Goal: Contribute content: Contribute content

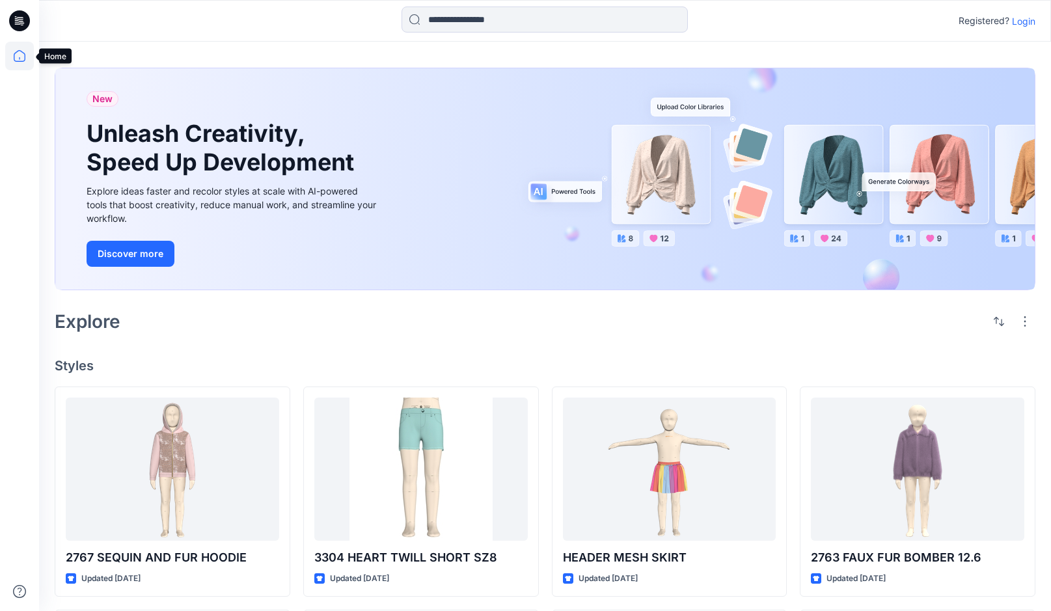
click at [20, 53] on icon at bounding box center [19, 56] width 29 height 29
click at [1023, 20] on p "Login" at bounding box center [1023, 21] width 23 height 14
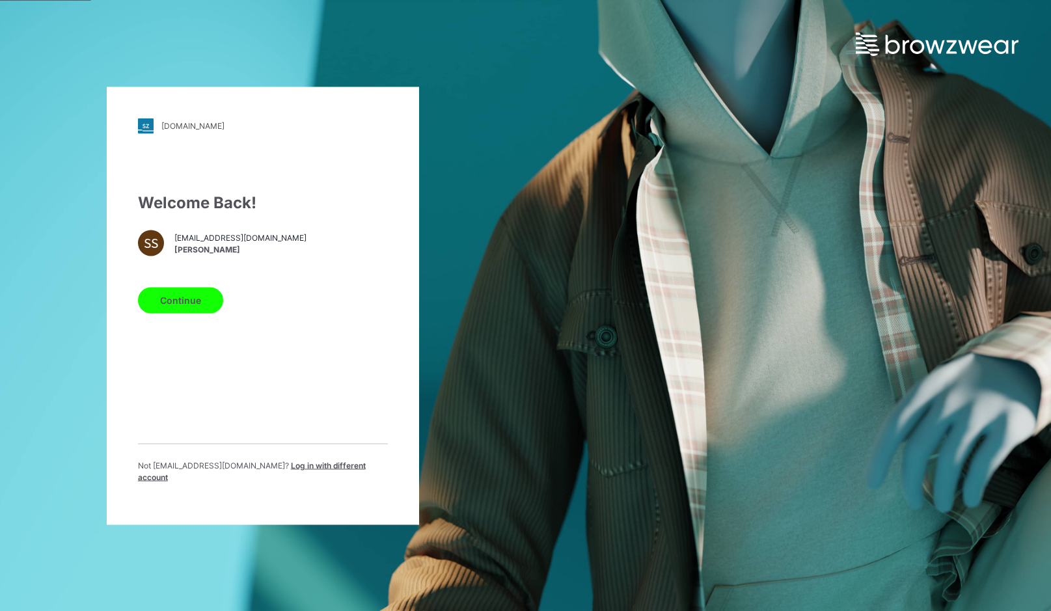
click at [158, 307] on button "Continue" at bounding box center [180, 300] width 85 height 26
click at [202, 302] on button "Continue" at bounding box center [180, 300] width 85 height 26
click at [183, 309] on button "Continue" at bounding box center [180, 300] width 85 height 26
click at [186, 305] on button "Continue" at bounding box center [180, 300] width 85 height 26
click at [185, 303] on button "Continue" at bounding box center [180, 300] width 85 height 26
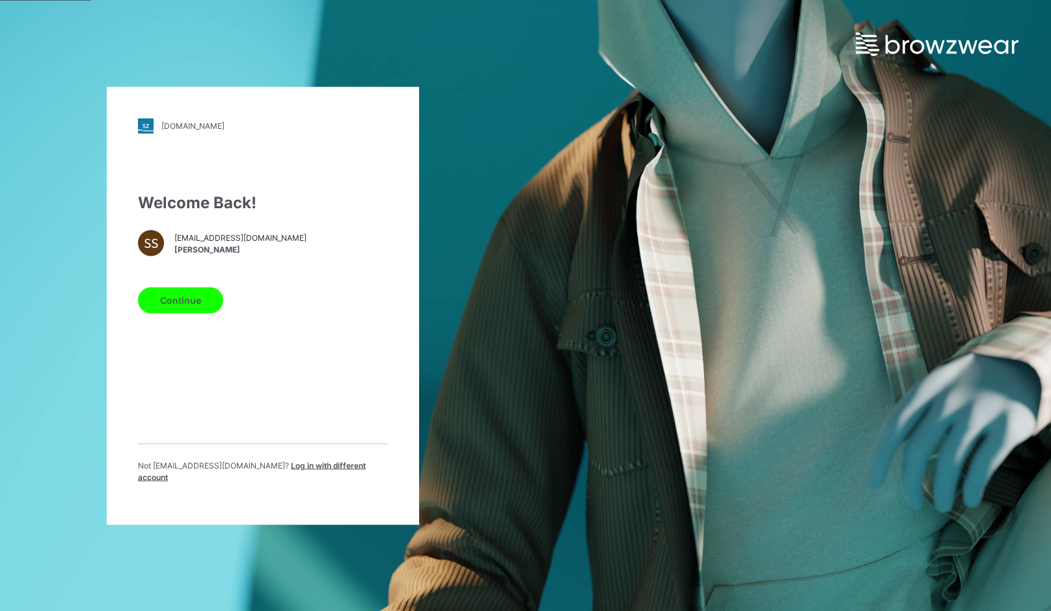
click at [132, 43] on div "garan.stylezone.com Loading... Welcome Back! SS sshalumova@garan.com Svetlana S…" at bounding box center [263, 305] width 526 height 611
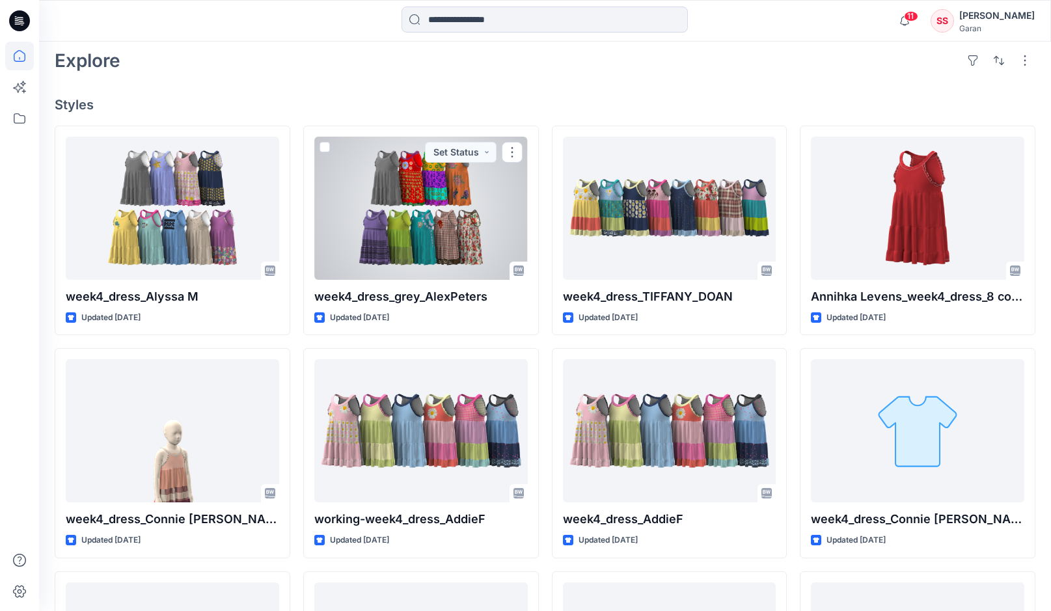
scroll to position [311, 0]
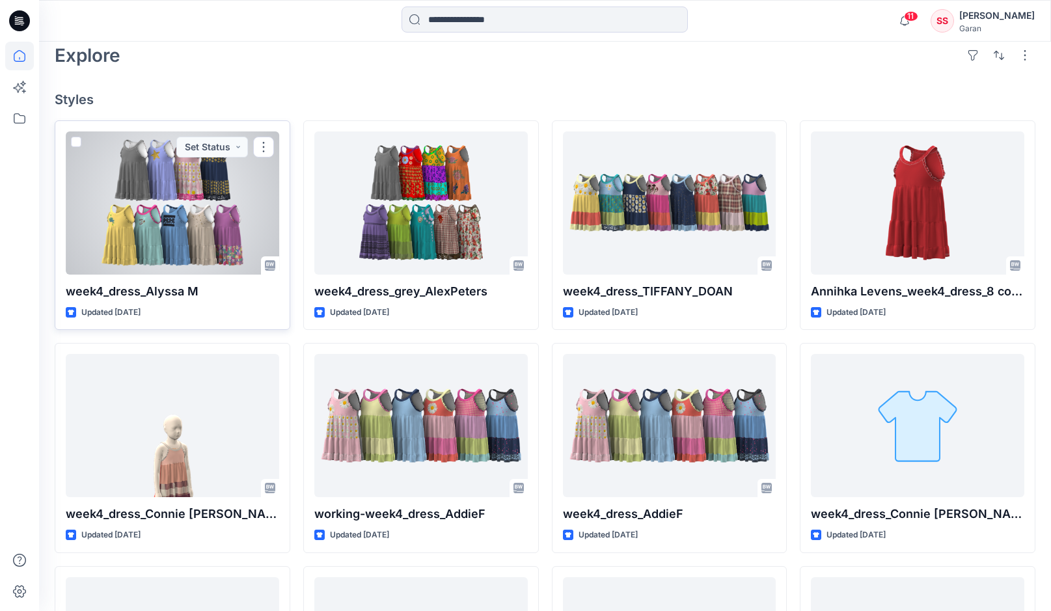
click at [187, 240] on div at bounding box center [173, 202] width 214 height 143
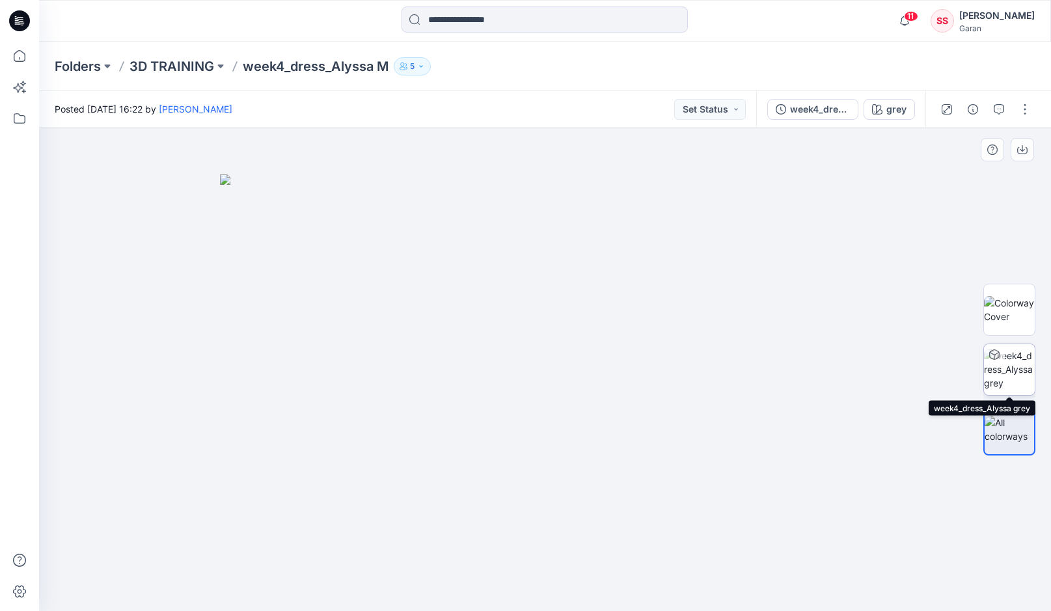
click at [1001, 368] on img at bounding box center [1009, 369] width 51 height 41
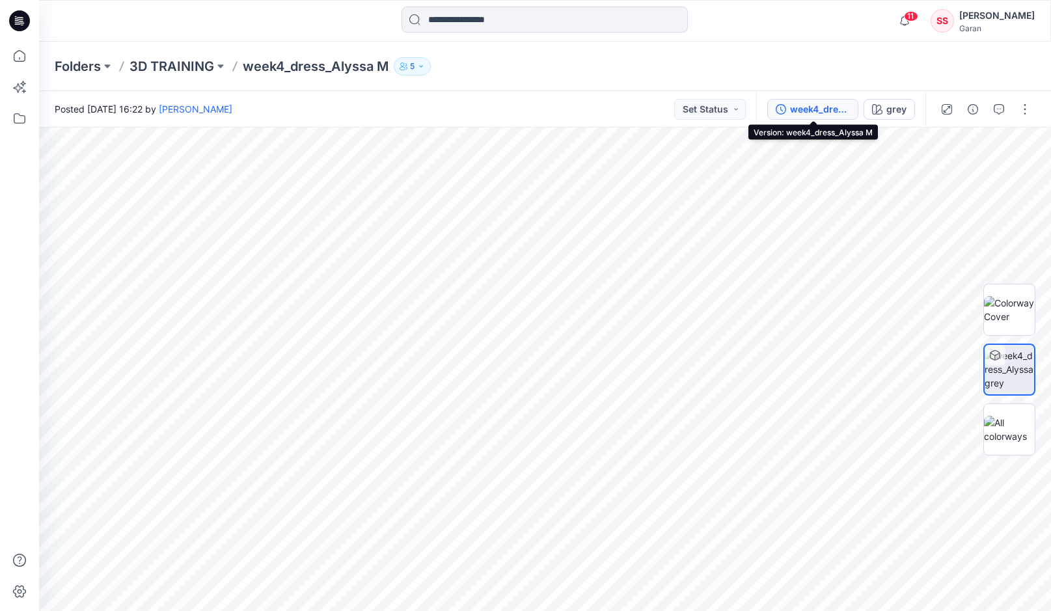
click at [829, 107] on div "week4_dress_Alyssa M" at bounding box center [820, 109] width 60 height 14
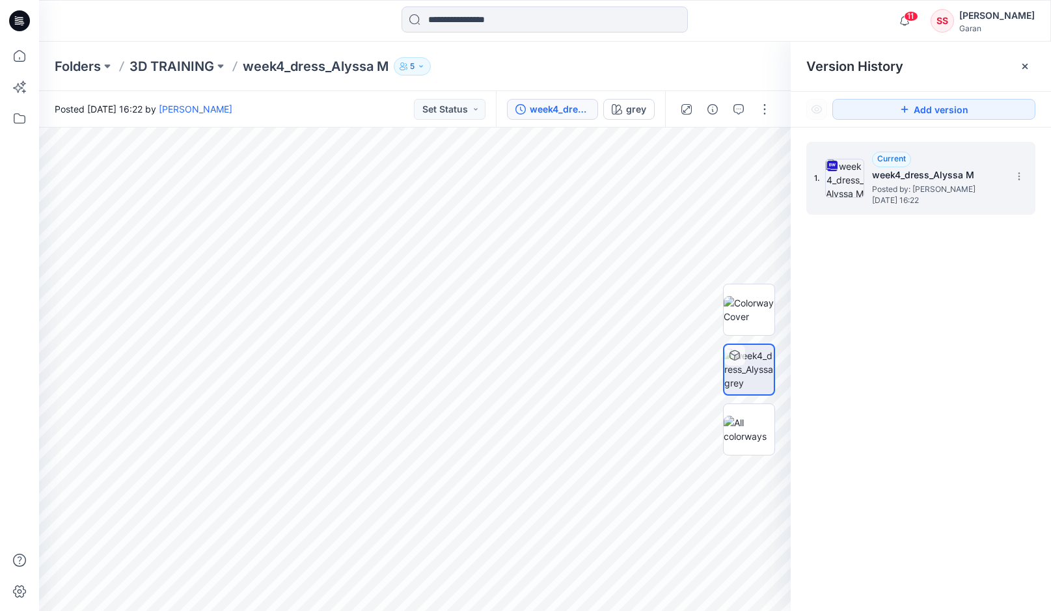
click at [858, 180] on img at bounding box center [844, 178] width 39 height 39
click at [918, 204] on span "Friday, August 15, 2025 16:22" at bounding box center [937, 200] width 130 height 9
click at [833, 183] on img at bounding box center [844, 178] width 39 height 39
click at [758, 296] on img at bounding box center [749, 309] width 51 height 27
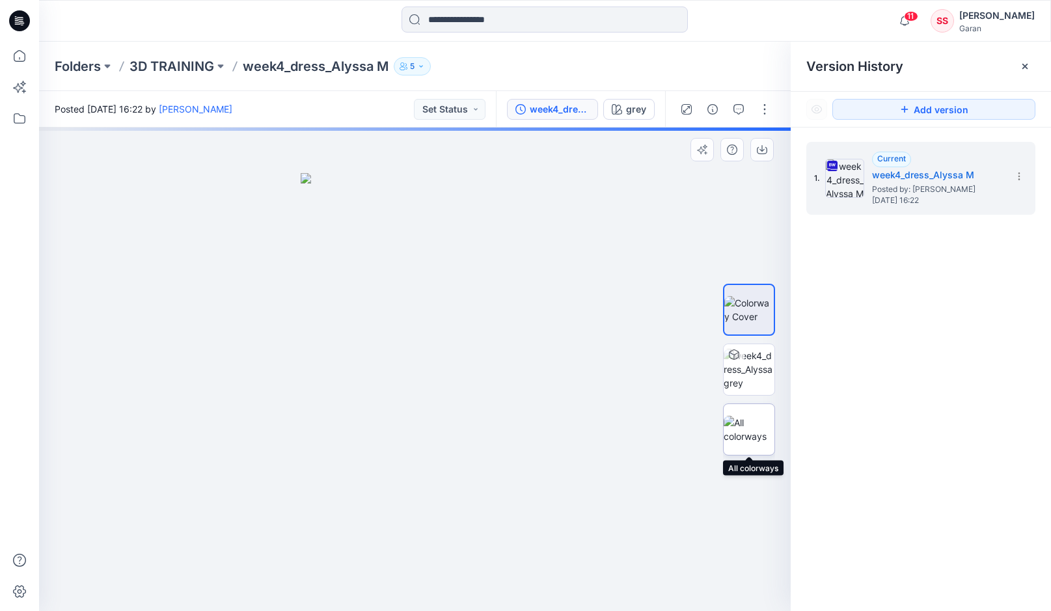
click at [752, 431] on img at bounding box center [749, 429] width 51 height 27
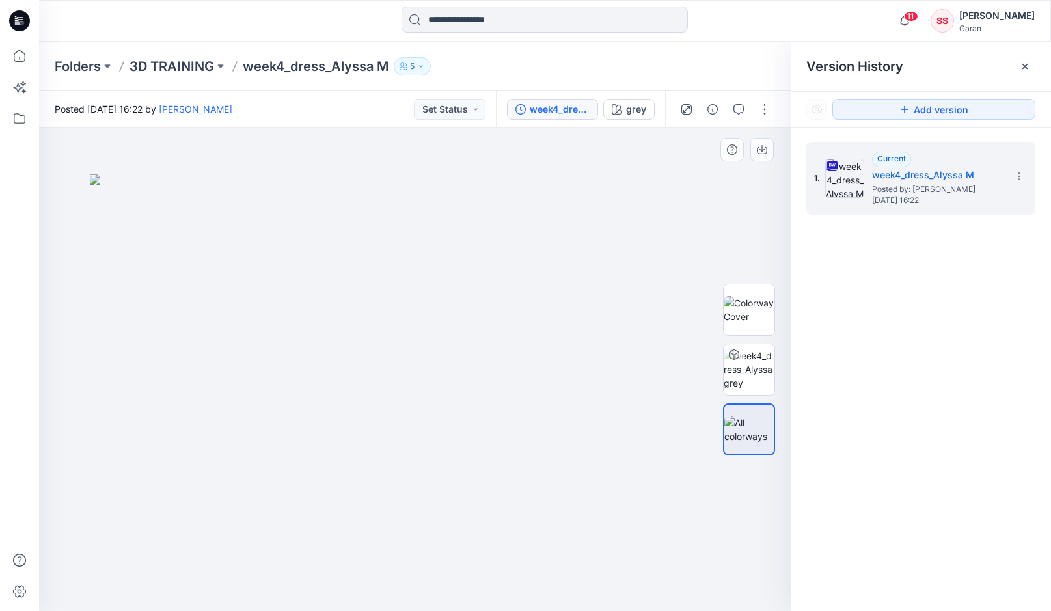
drag, startPoint x: 488, startPoint y: 412, endPoint x: 429, endPoint y: 432, distance: 62.0
drag, startPoint x: 429, startPoint y: 432, endPoint x: 488, endPoint y: 433, distance: 59.2
click at [444, 320] on img at bounding box center [415, 392] width 651 height 437
click at [363, 279] on img at bounding box center [415, 392] width 651 height 437
click at [904, 16] on span "11" at bounding box center [911, 16] width 14 height 10
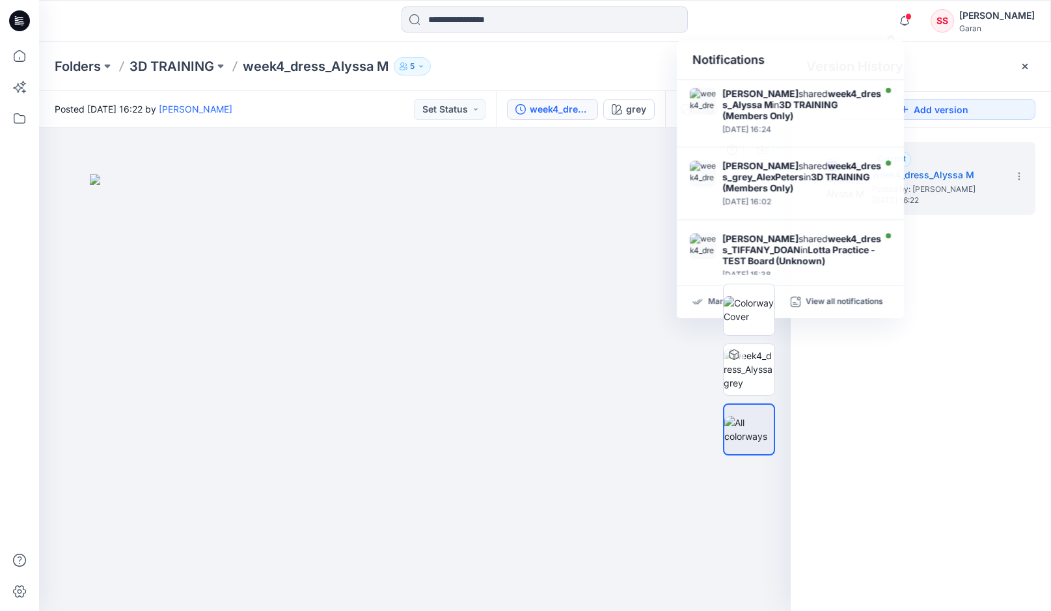
click at [782, 232] on div at bounding box center [749, 369] width 83 height 325
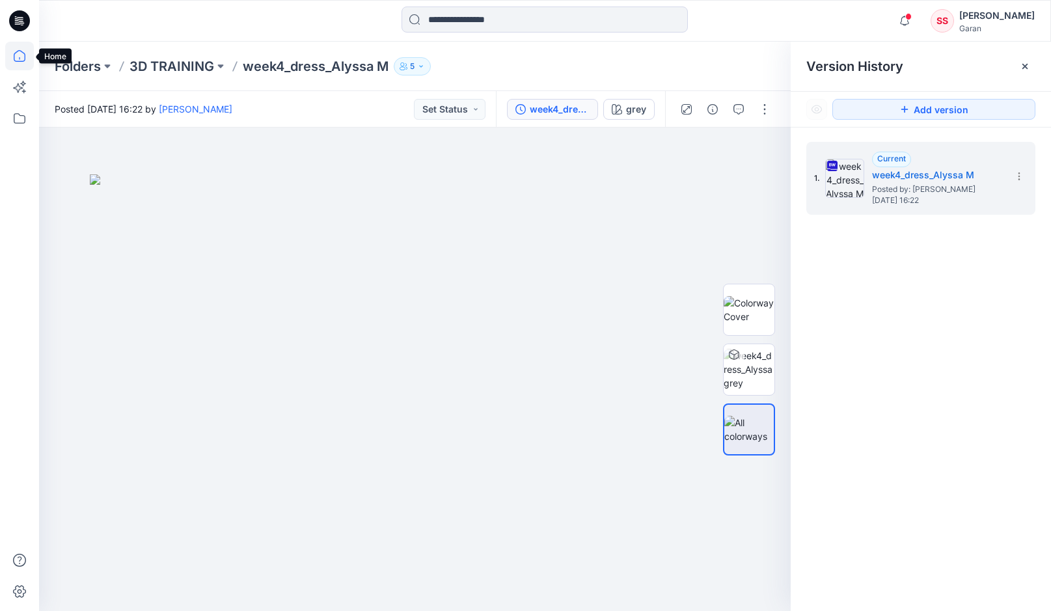
click at [16, 56] on icon at bounding box center [19, 56] width 29 height 29
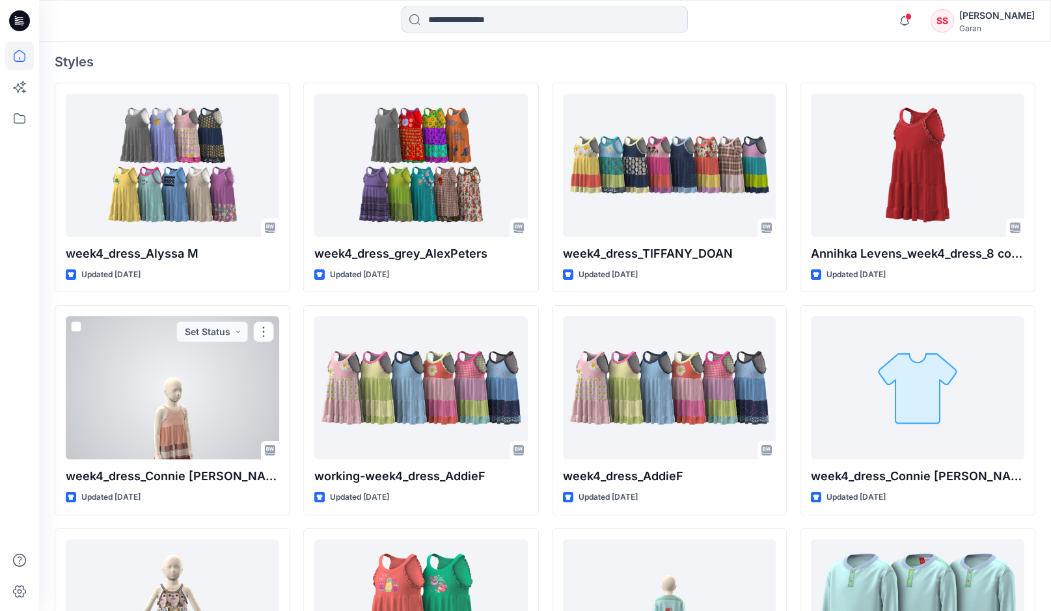
scroll to position [361, 0]
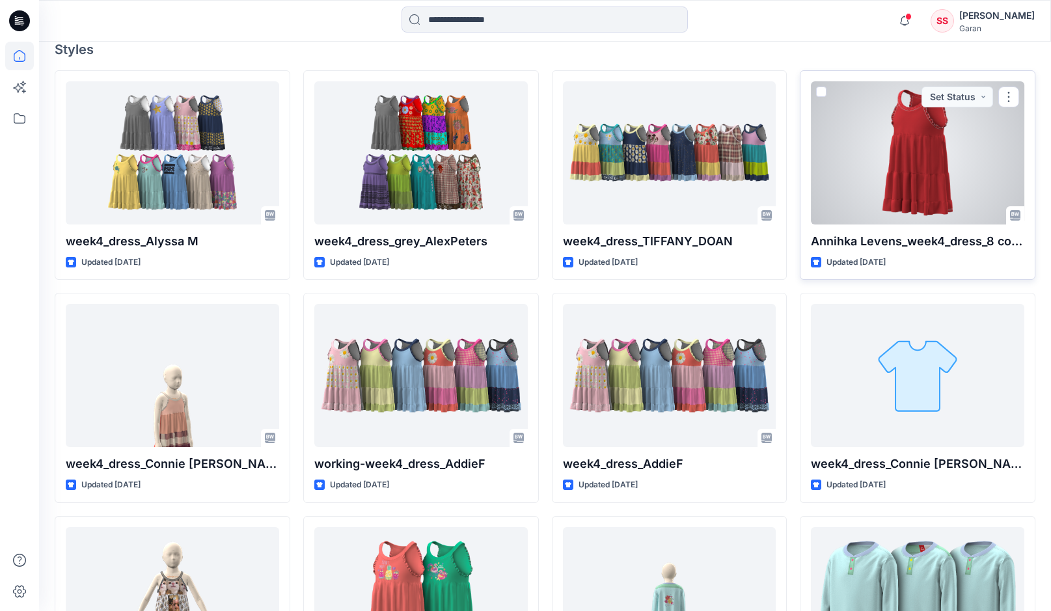
click at [872, 187] on div at bounding box center [918, 152] width 214 height 143
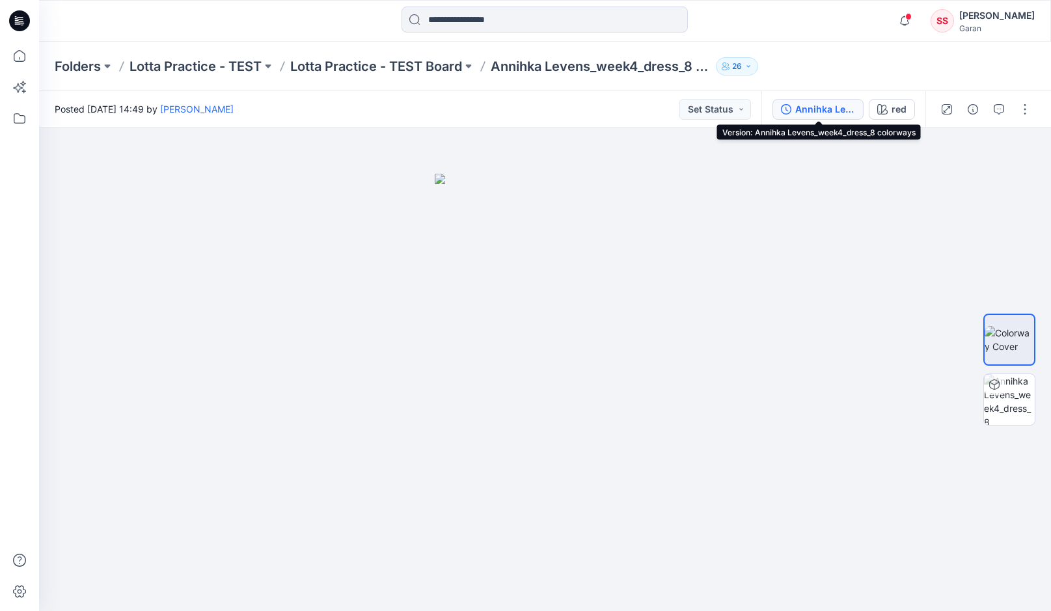
click at [818, 105] on div "Annihka Levens_week4_dress_8 colorways" at bounding box center [825, 109] width 60 height 14
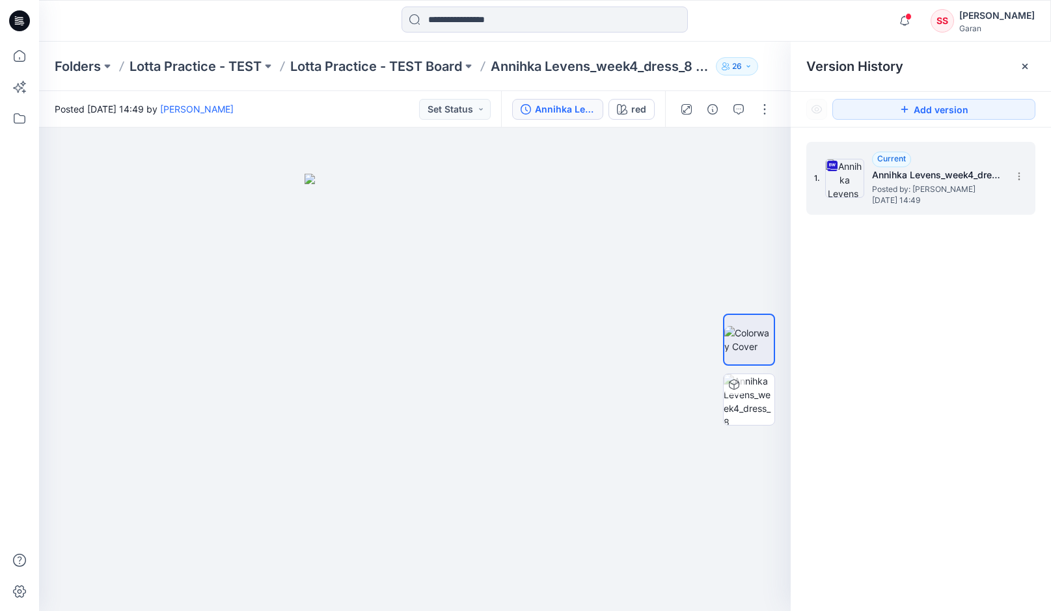
click at [904, 178] on h5 "Annihka Levens_week4_dress_8 colorways" at bounding box center [937, 175] width 130 height 16
click at [18, 55] on icon at bounding box center [19, 56] width 29 height 29
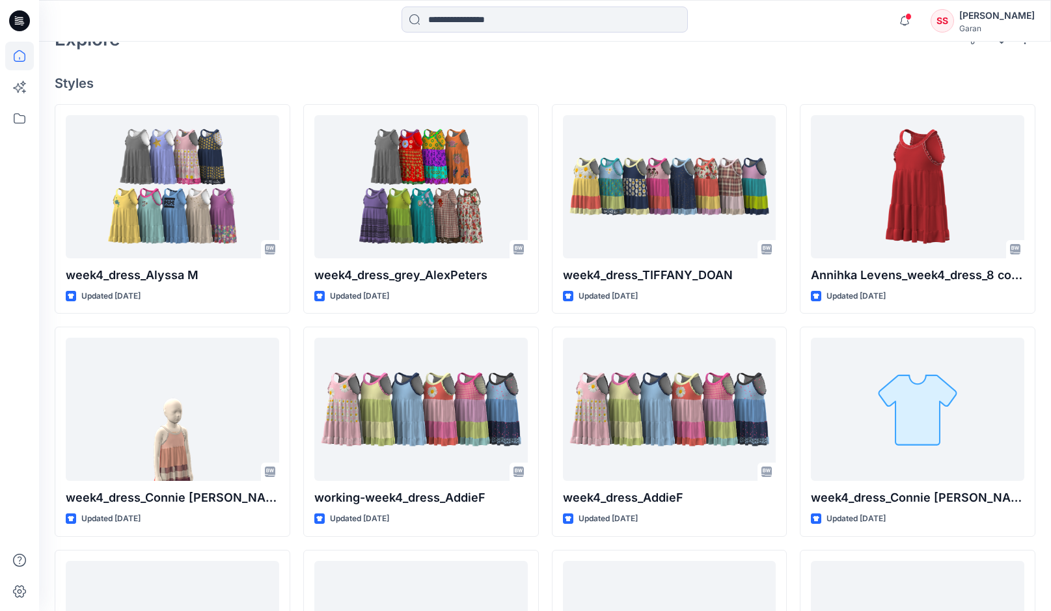
scroll to position [349, 0]
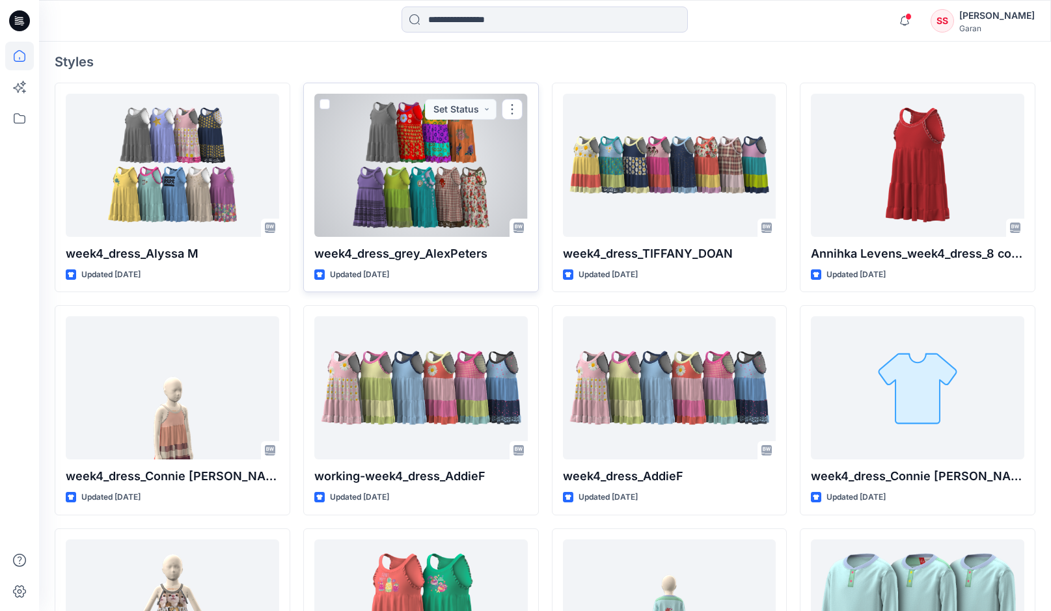
click at [422, 192] on div at bounding box center [421, 165] width 214 height 143
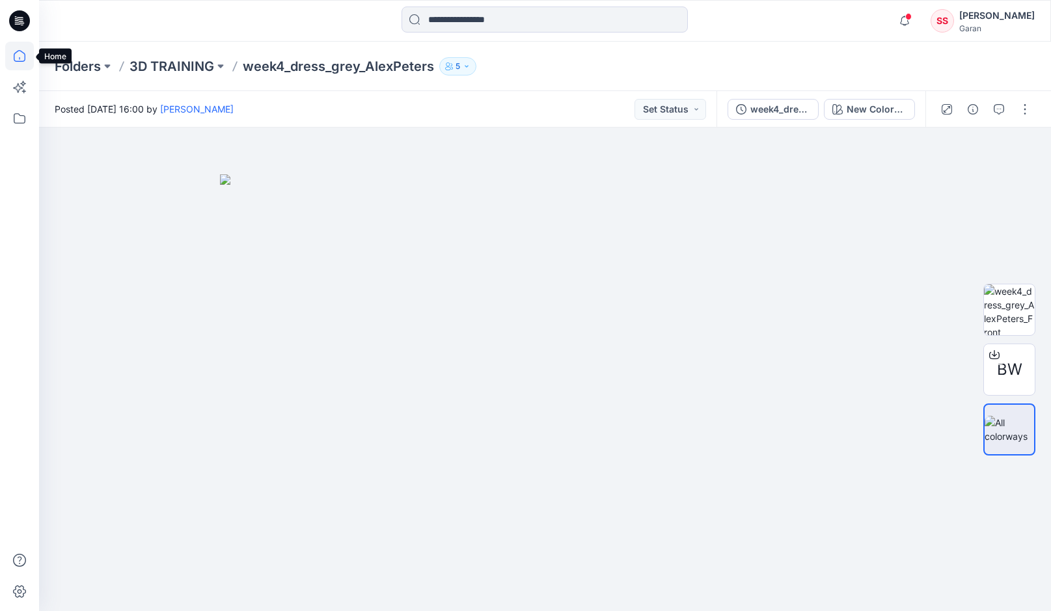
click at [20, 59] on icon at bounding box center [19, 58] width 1 height 3
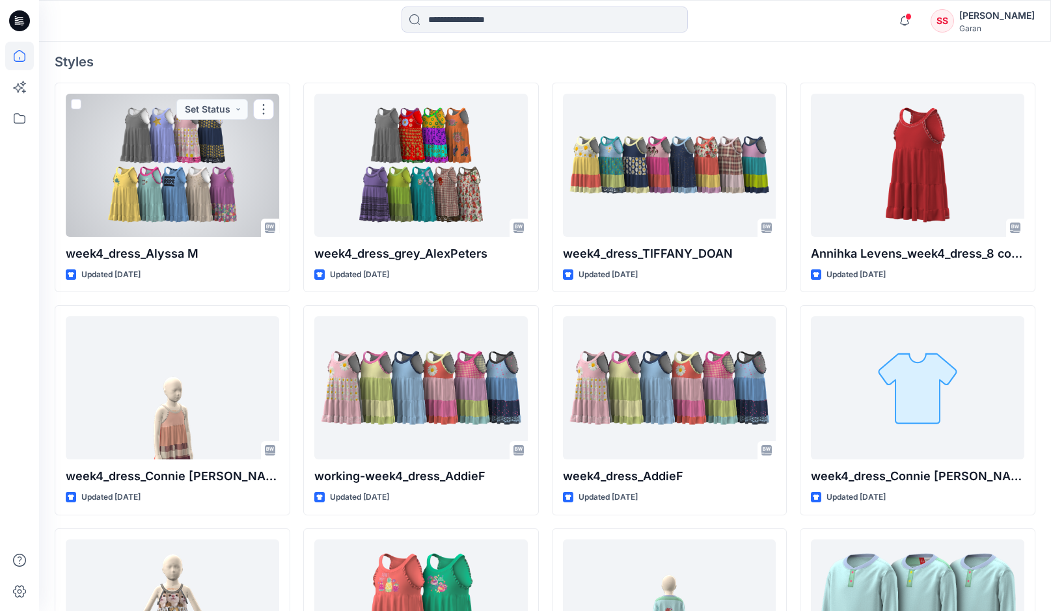
scroll to position [353, 0]
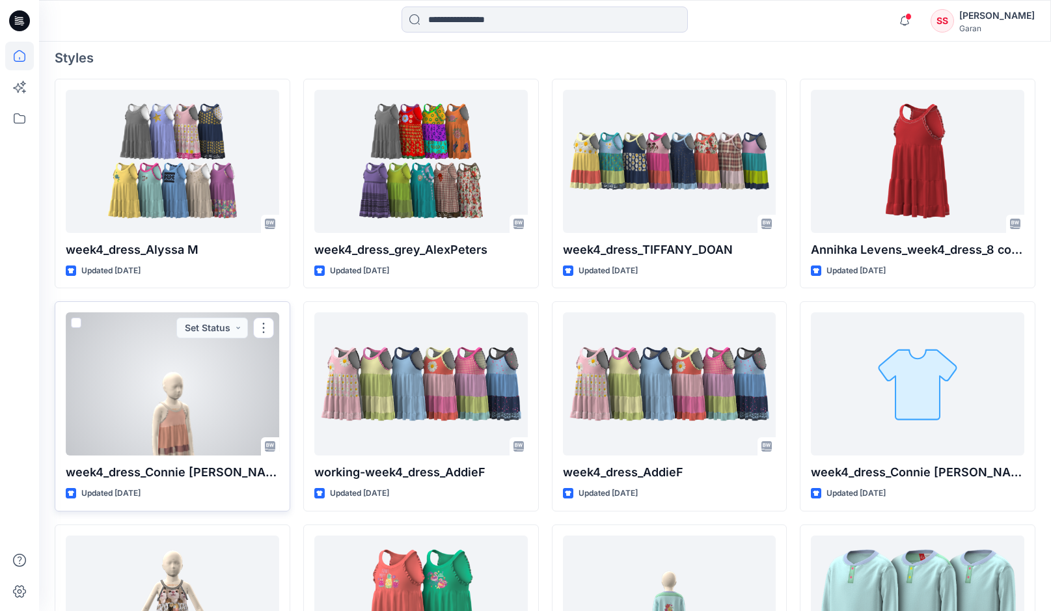
click at [191, 408] on div at bounding box center [173, 383] width 214 height 143
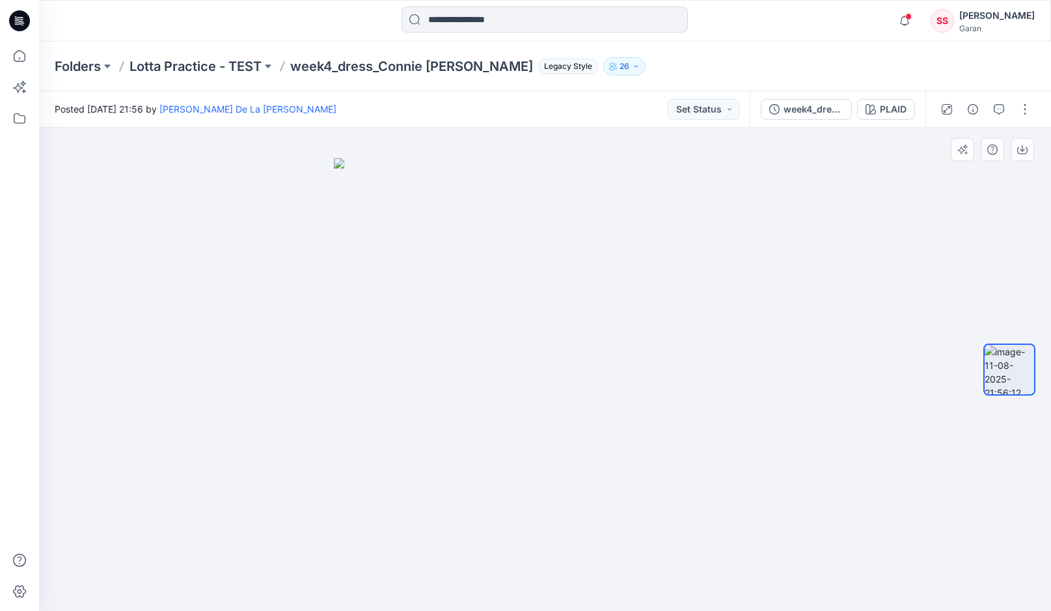
click at [544, 542] on img at bounding box center [545, 385] width 423 height 454
click at [797, 110] on div "week4_dress_Connie [PERSON_NAME]" at bounding box center [814, 109] width 60 height 14
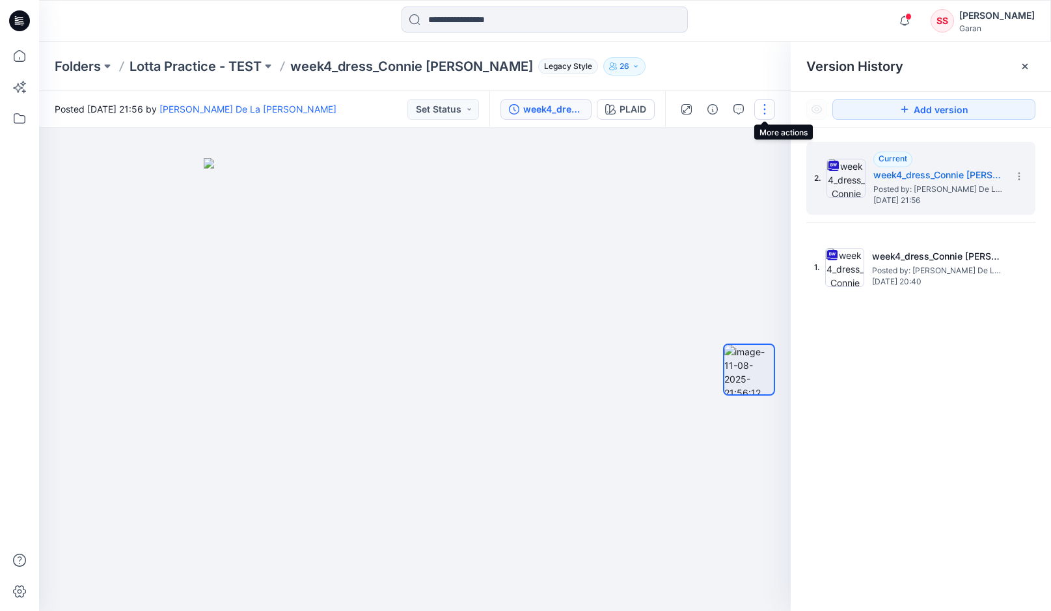
click at [767, 112] on button "button" at bounding box center [764, 109] width 21 height 21
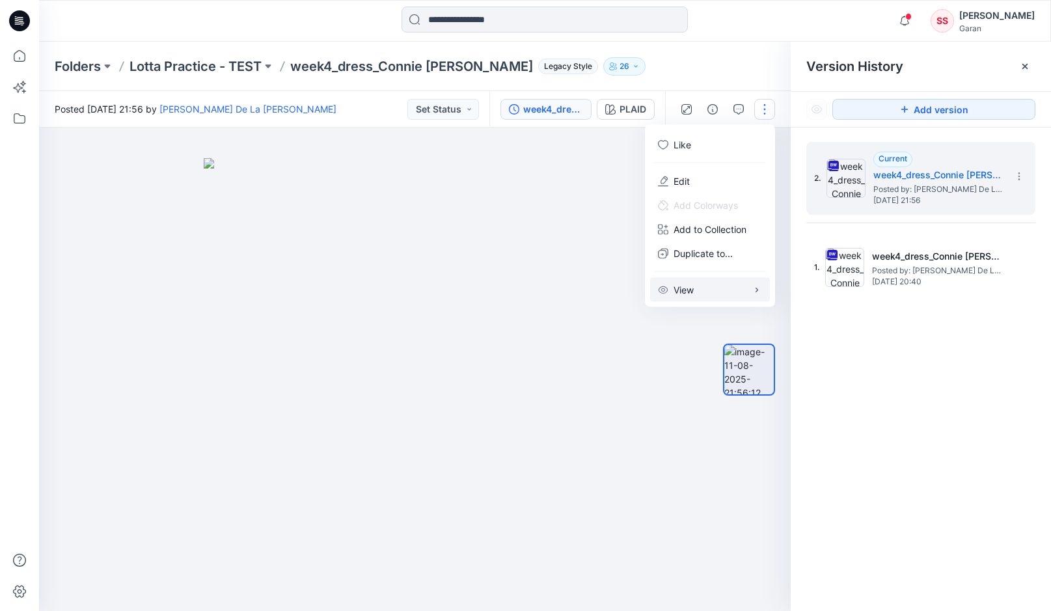
click at [680, 291] on p "View" at bounding box center [684, 290] width 20 height 14
click at [556, 290] on p "Preload 3D view" at bounding box center [536, 293] width 70 height 14
click at [573, 207] on img at bounding box center [415, 385] width 423 height 454
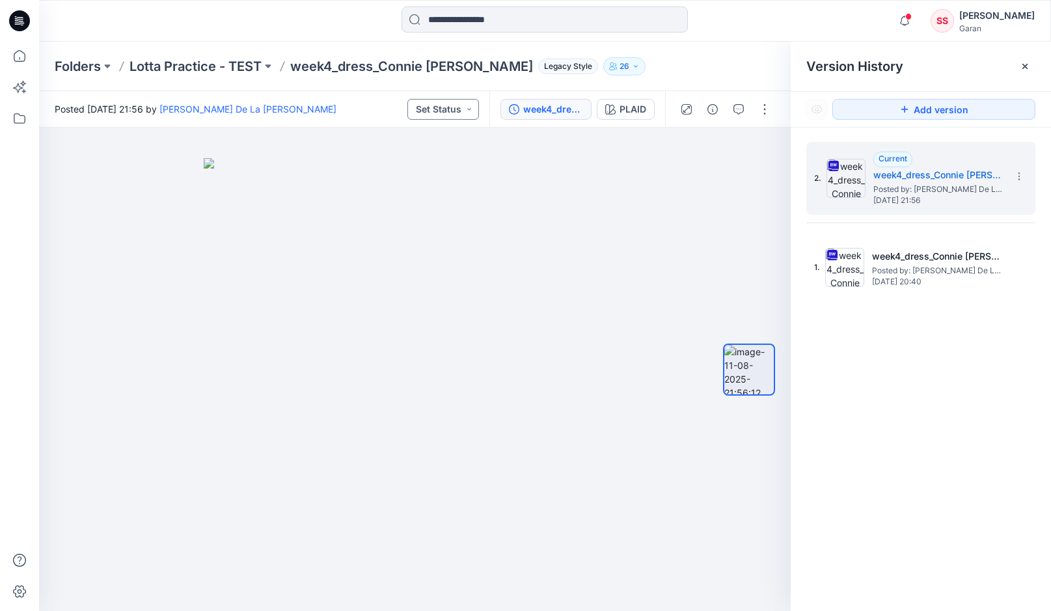
click at [469, 113] on button "Set Status" at bounding box center [444, 109] width 72 height 21
click at [513, 298] on img at bounding box center [415, 385] width 423 height 454
click at [686, 111] on icon "button" at bounding box center [687, 109] width 10 height 10
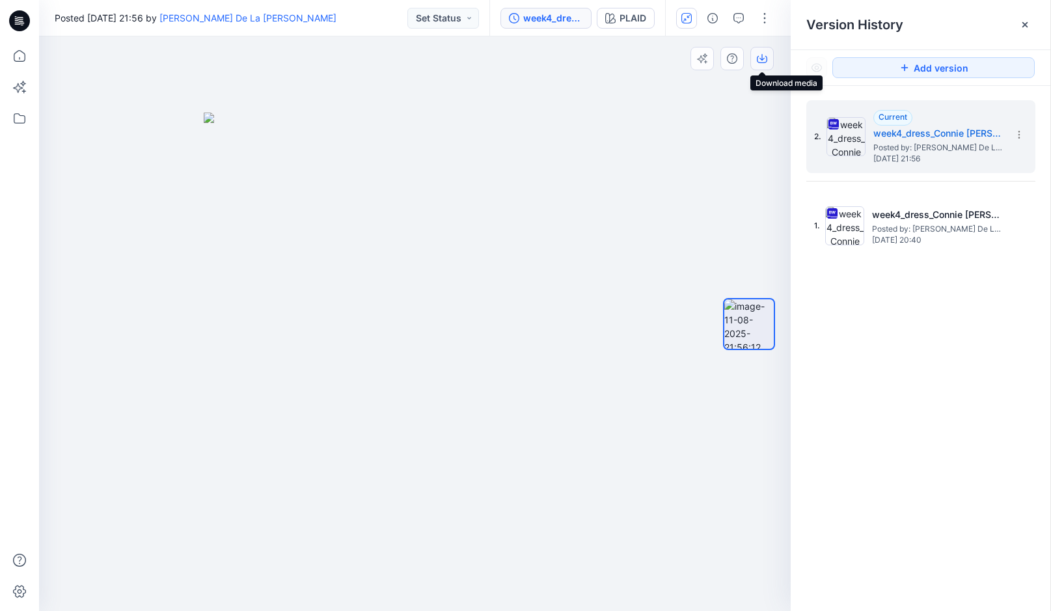
click at [760, 59] on icon "button" at bounding box center [762, 57] width 5 height 7
click at [16, 59] on icon at bounding box center [19, 56] width 29 height 29
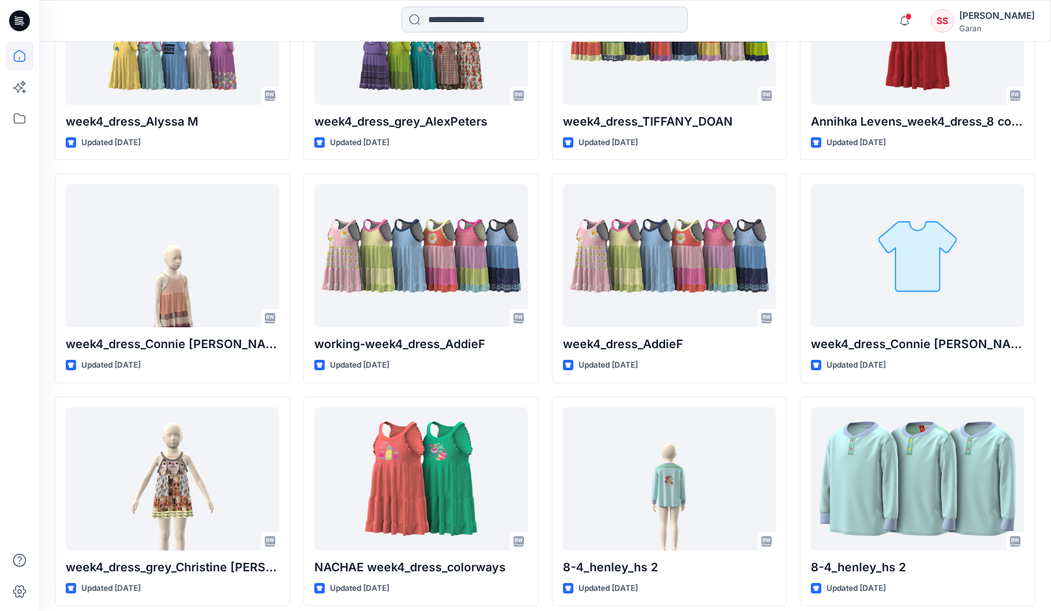
scroll to position [523, 0]
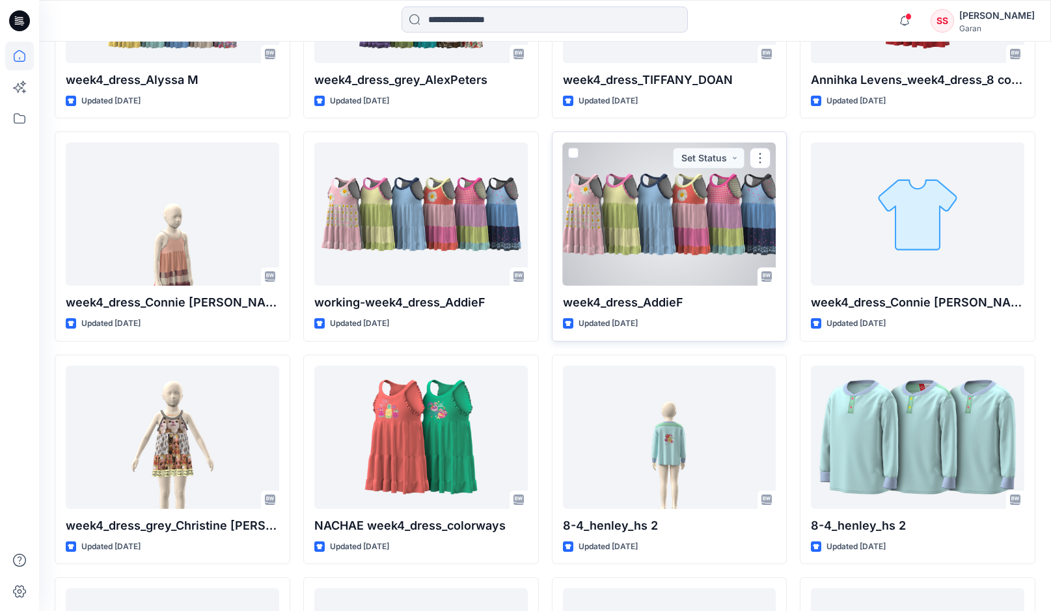
click at [661, 215] on div at bounding box center [670, 214] width 214 height 143
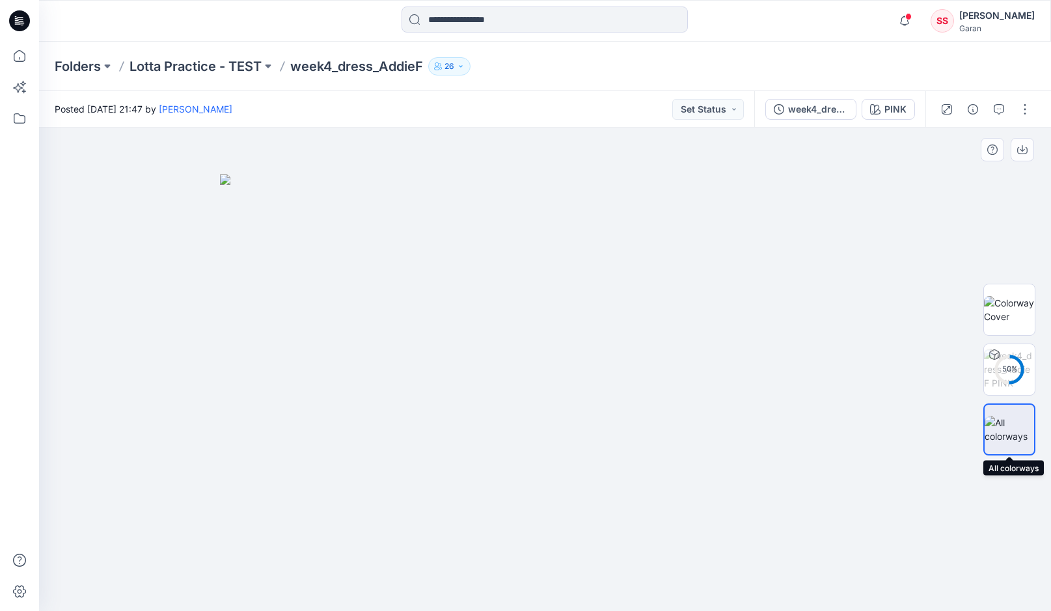
click at [1008, 422] on img at bounding box center [1009, 429] width 49 height 27
click at [1018, 307] on img at bounding box center [1009, 309] width 51 height 27
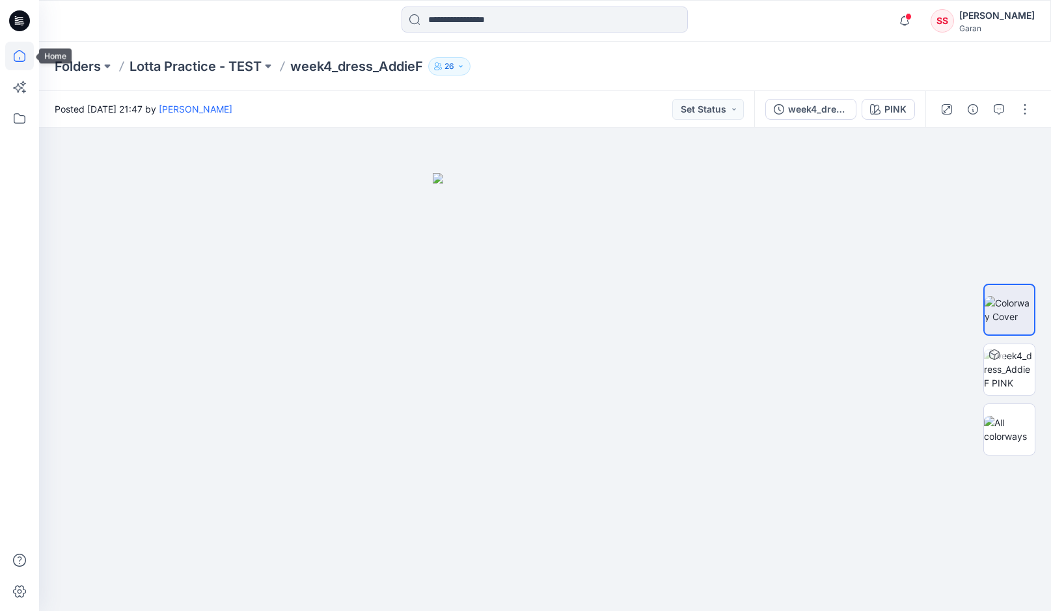
click at [16, 58] on icon at bounding box center [19, 56] width 29 height 29
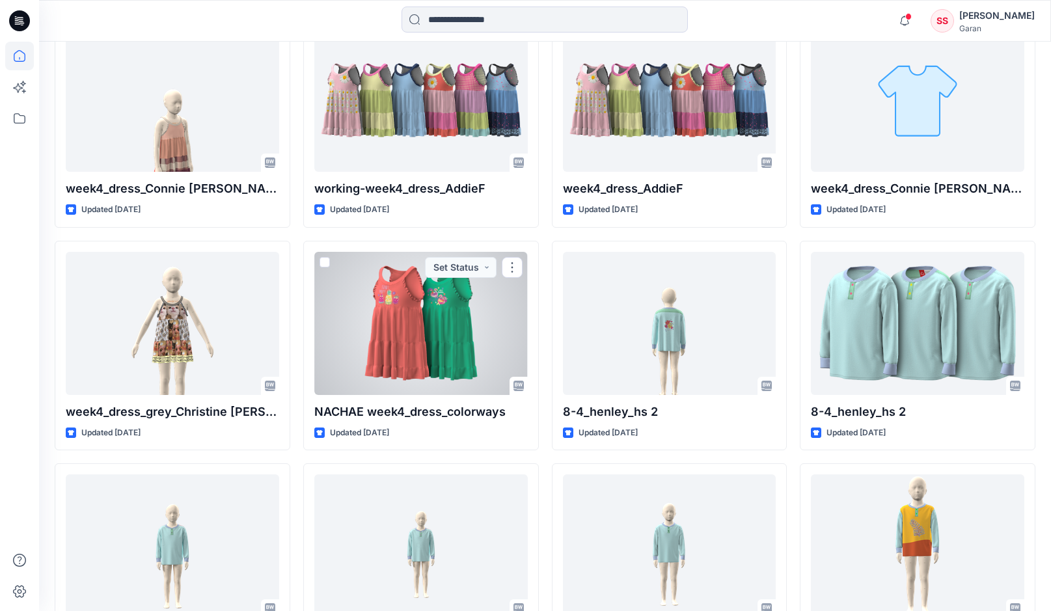
scroll to position [639, 0]
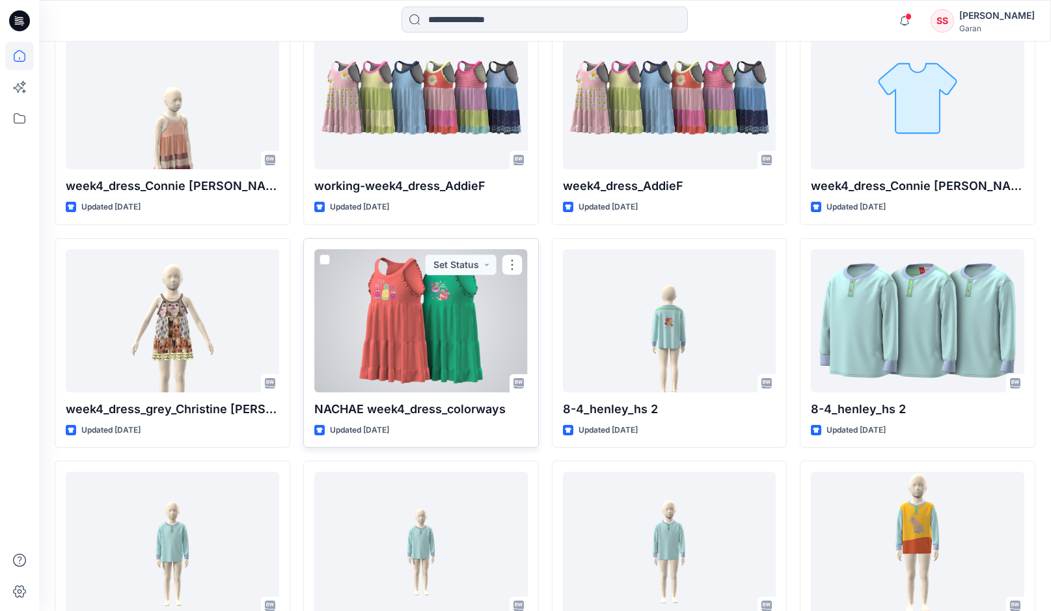
click at [409, 324] on div at bounding box center [421, 320] width 214 height 143
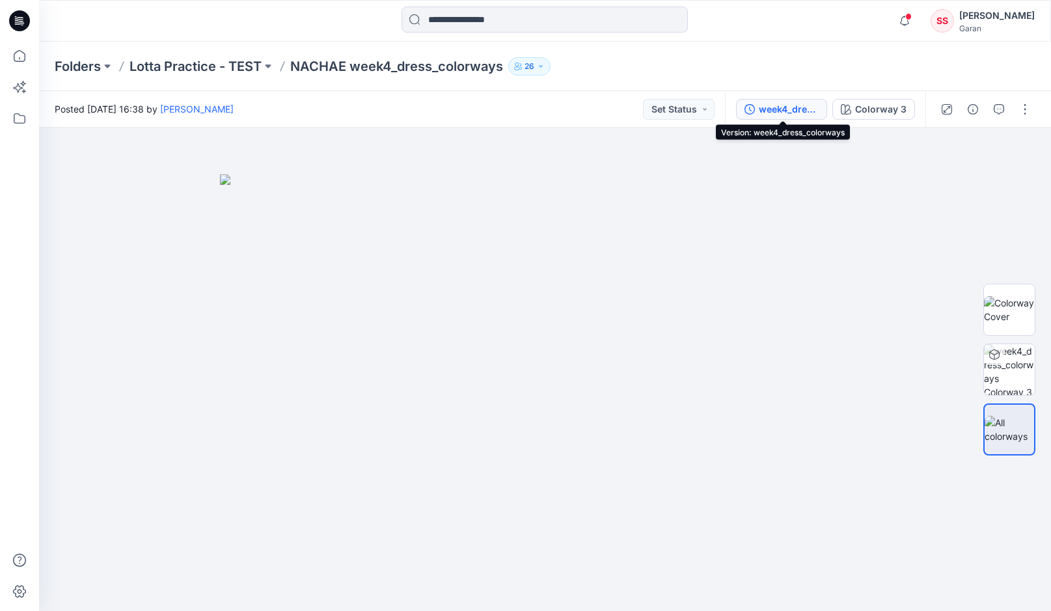
click at [775, 106] on div "week4_dress_colorways" at bounding box center [789, 109] width 60 height 14
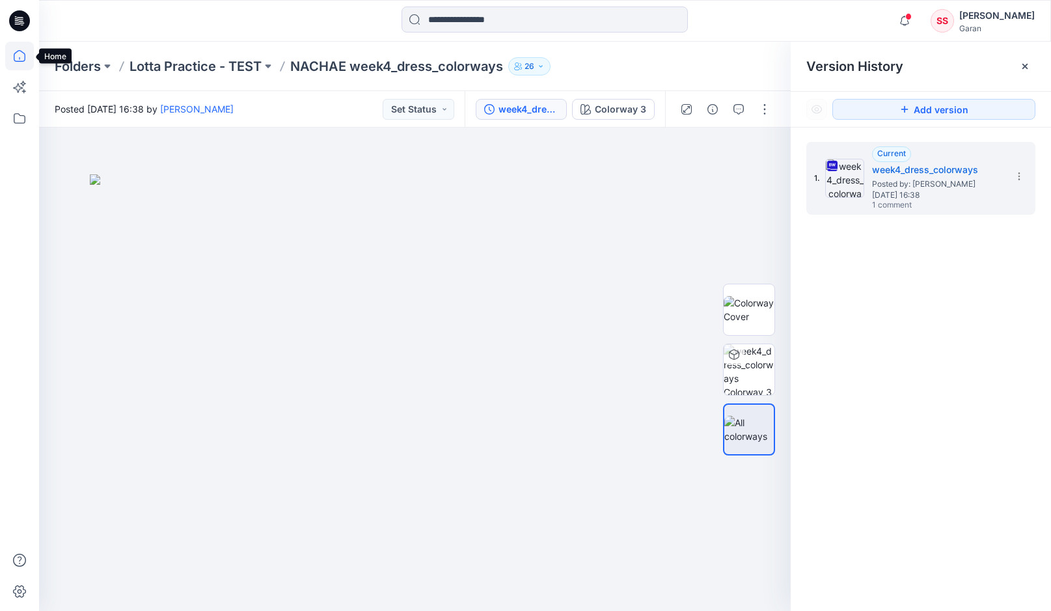
click at [16, 54] on icon at bounding box center [19, 56] width 29 height 29
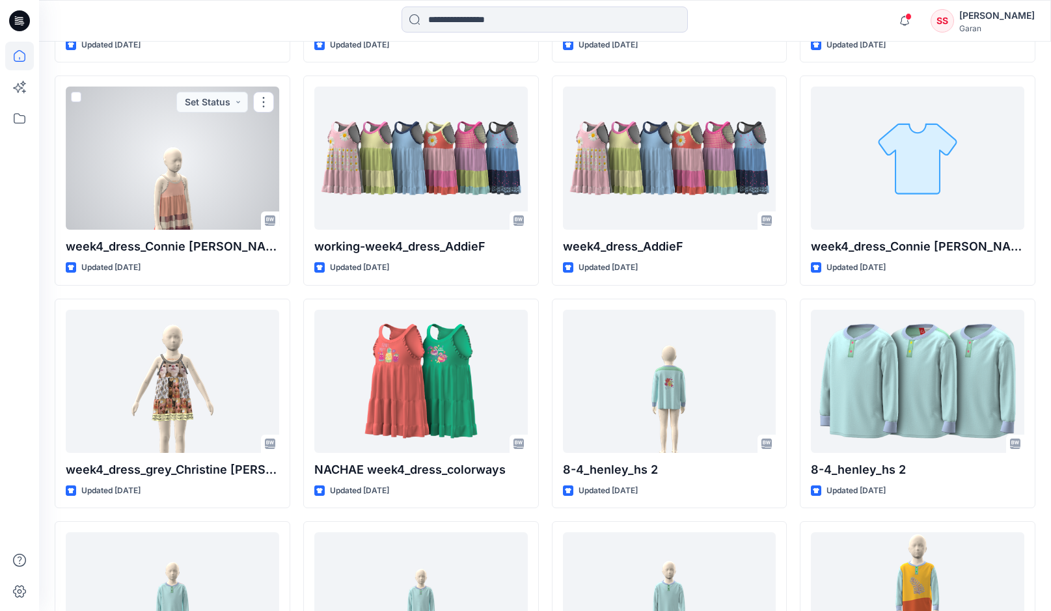
scroll to position [582, 0]
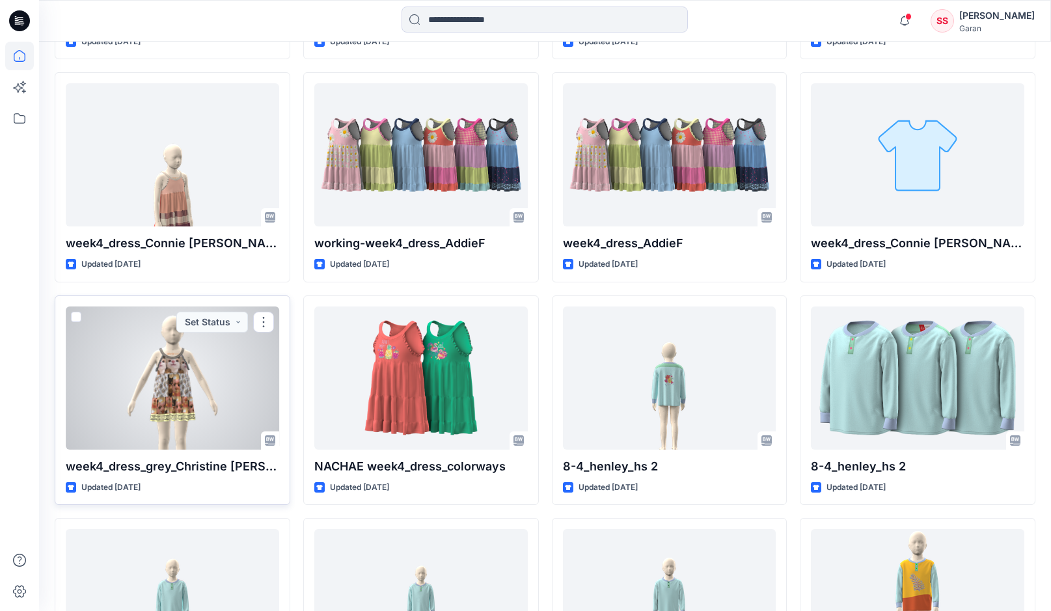
click at [170, 359] on div at bounding box center [173, 378] width 214 height 143
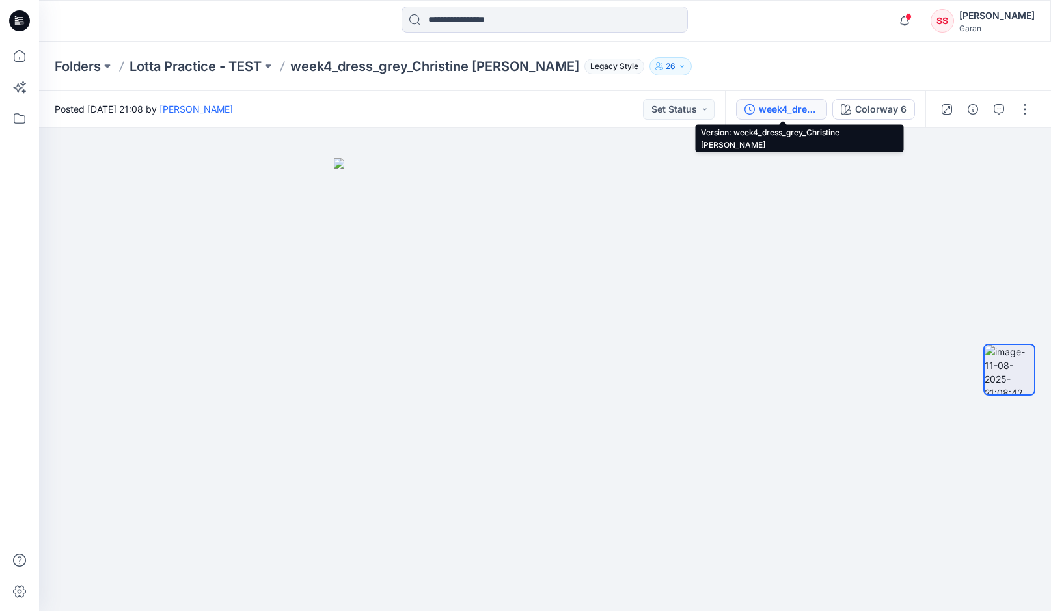
click at [779, 105] on div "week4_dress_grey_Christine [PERSON_NAME]" at bounding box center [789, 109] width 60 height 14
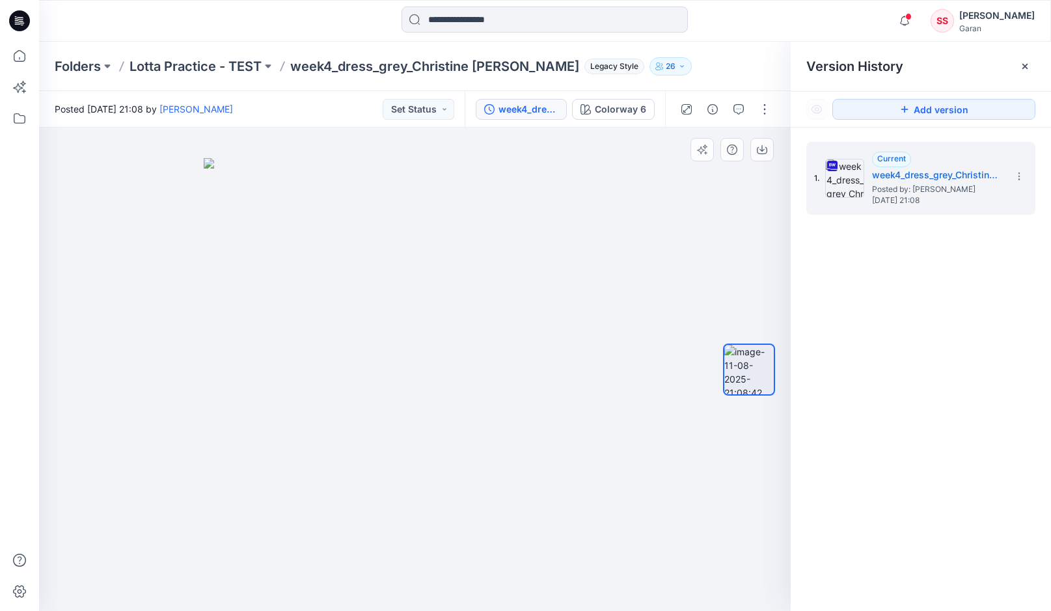
click at [550, 213] on img at bounding box center [415, 385] width 423 height 454
click at [16, 55] on icon at bounding box center [19, 56] width 29 height 29
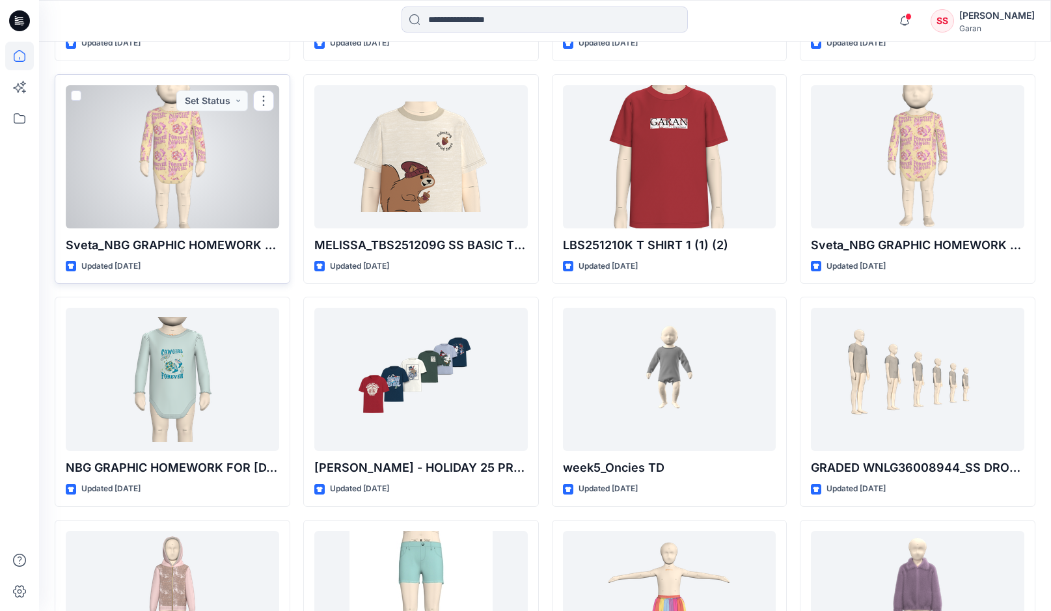
scroll to position [2142, 0]
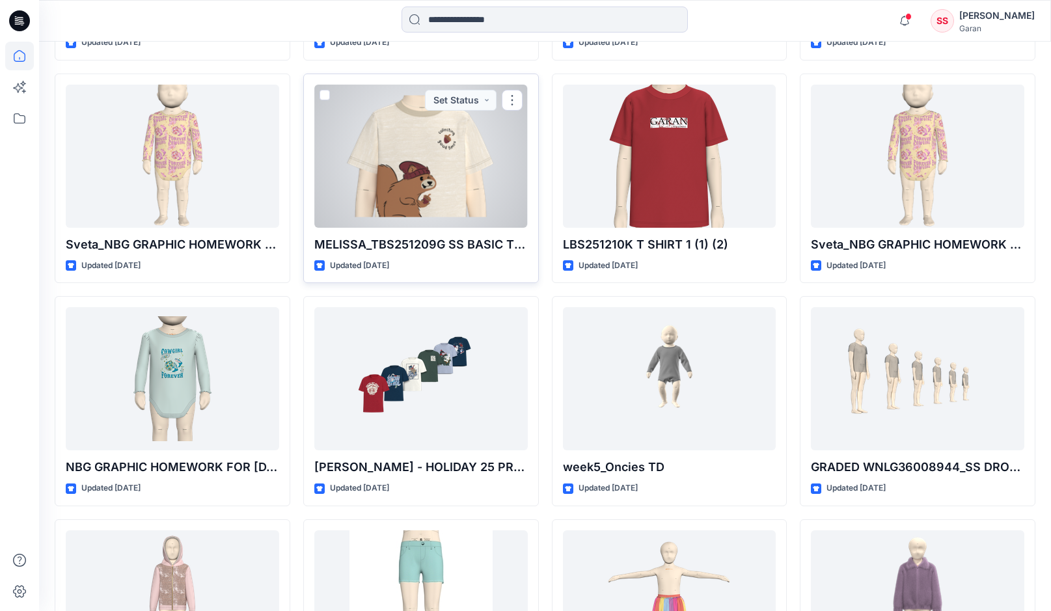
click at [391, 199] on div at bounding box center [421, 156] width 214 height 143
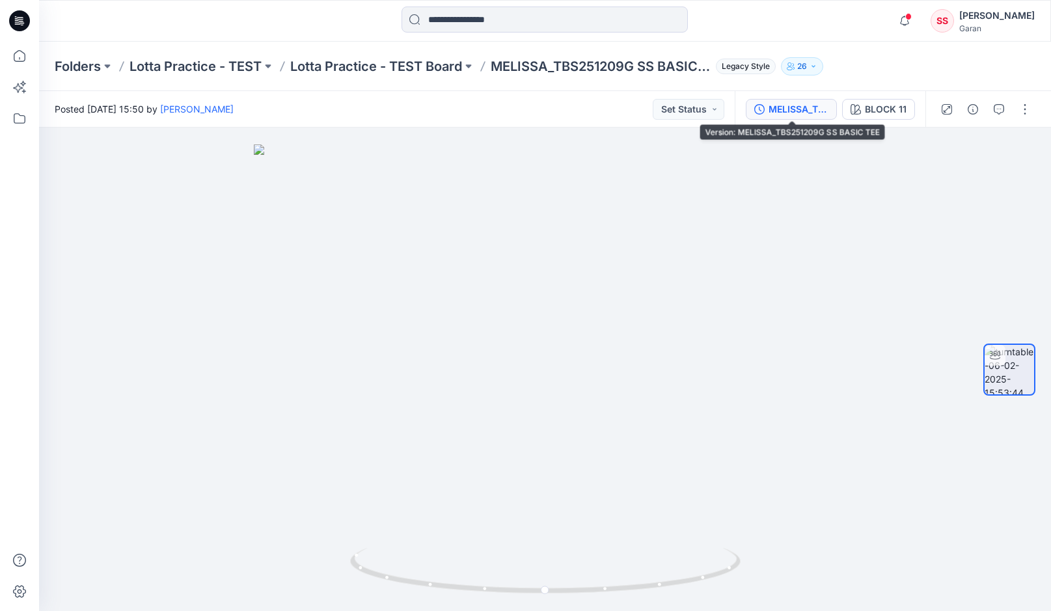
click at [794, 111] on div "MELISSA_TBS251209G SS BASIC TEE" at bounding box center [799, 109] width 60 height 14
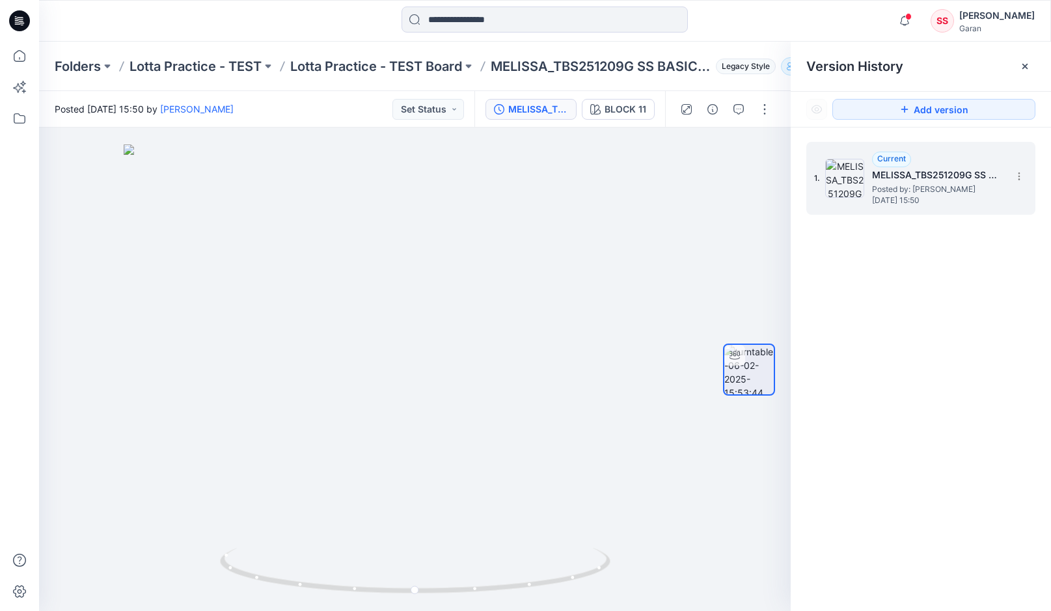
click at [923, 193] on span "Posted by: Melissa Cano" at bounding box center [937, 189] width 130 height 13
click at [538, 112] on div "MELISSA_TBS251209G SS BASIC TEE" at bounding box center [538, 109] width 60 height 14
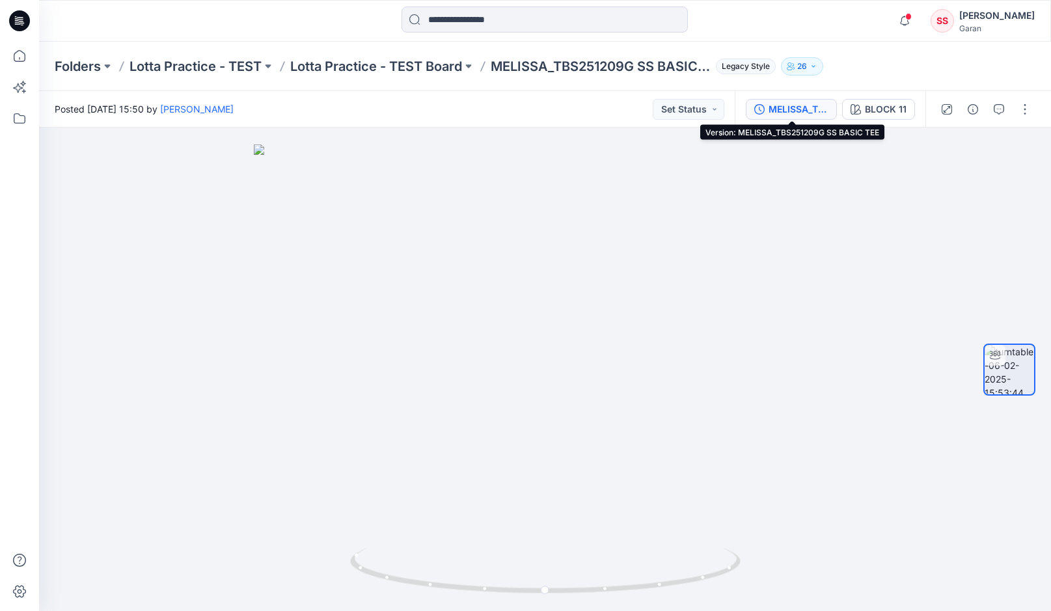
click at [803, 106] on div "MELISSA_TBS251209G SS BASIC TEE" at bounding box center [799, 109] width 60 height 14
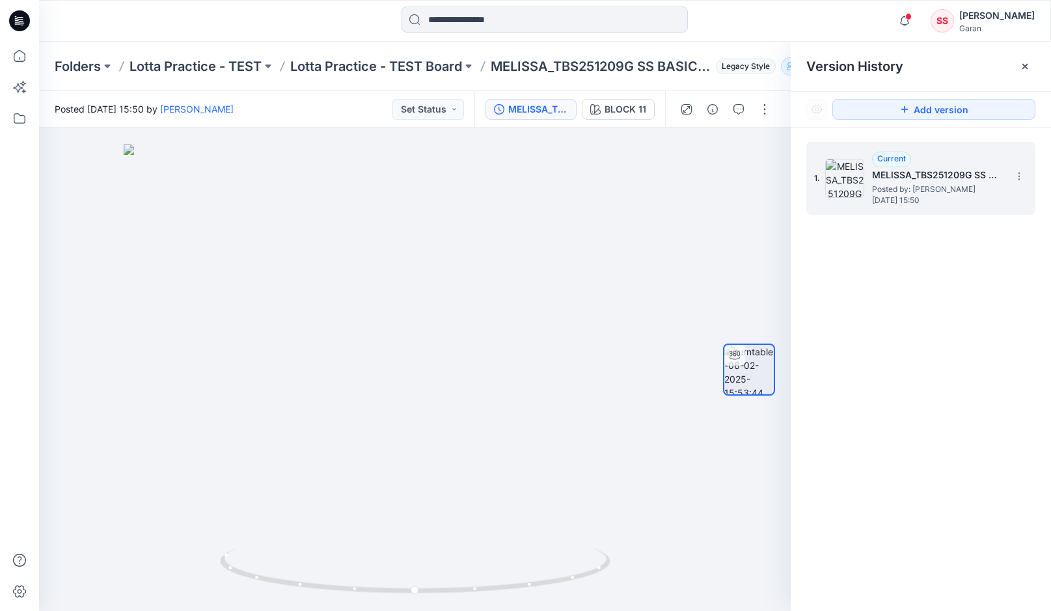
click at [883, 177] on h5 "MELISSA_TBS251209G SS BASIC TEE" at bounding box center [937, 175] width 130 height 16
click at [22, 51] on icon at bounding box center [20, 56] width 12 height 12
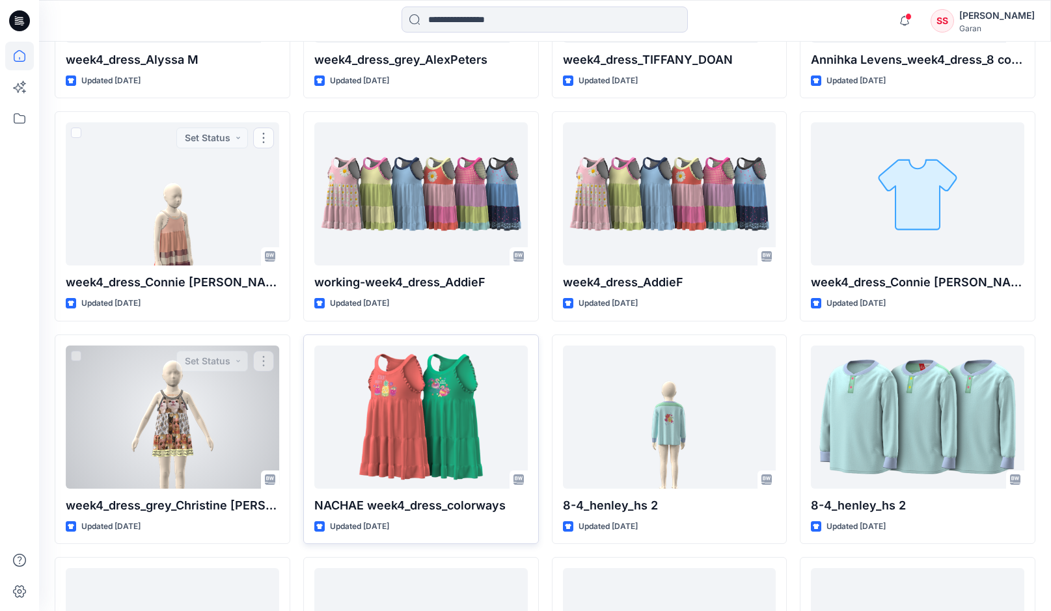
scroll to position [560, 0]
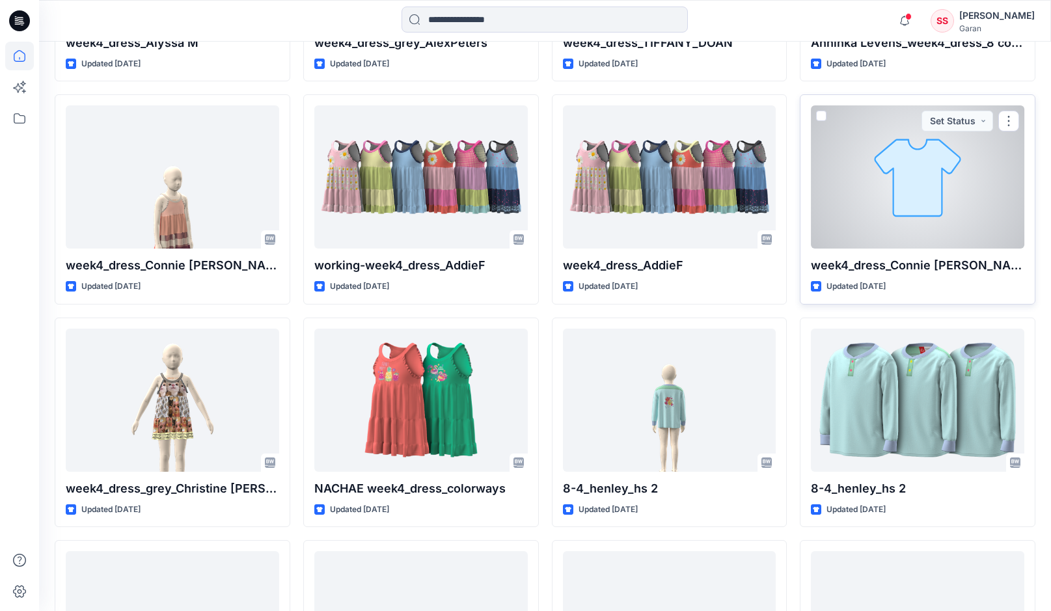
click at [879, 220] on div at bounding box center [918, 176] width 214 height 143
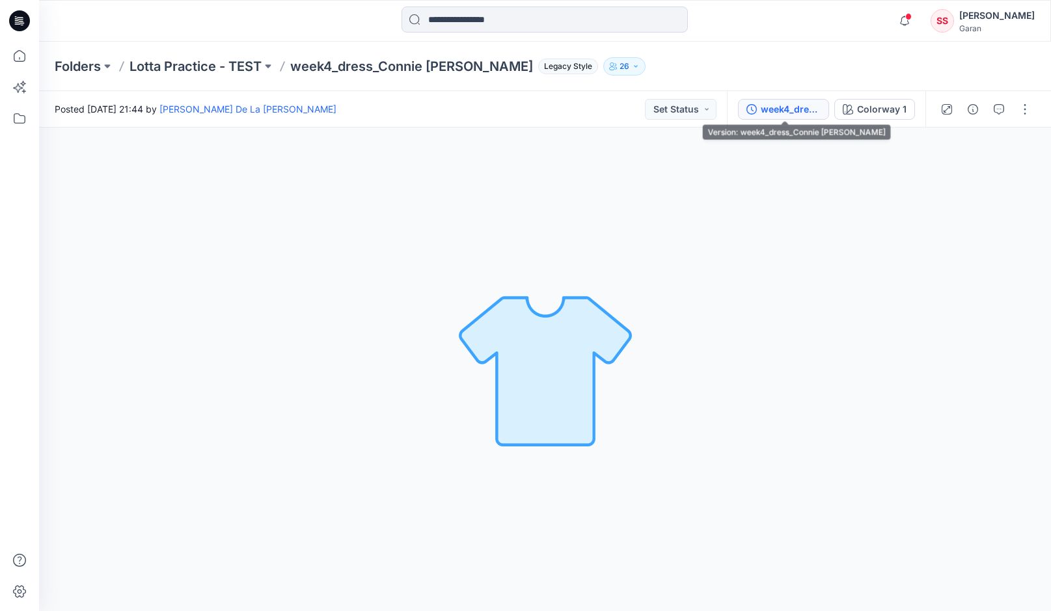
click at [782, 105] on div "week4_dress_Connie [PERSON_NAME]" at bounding box center [791, 109] width 60 height 14
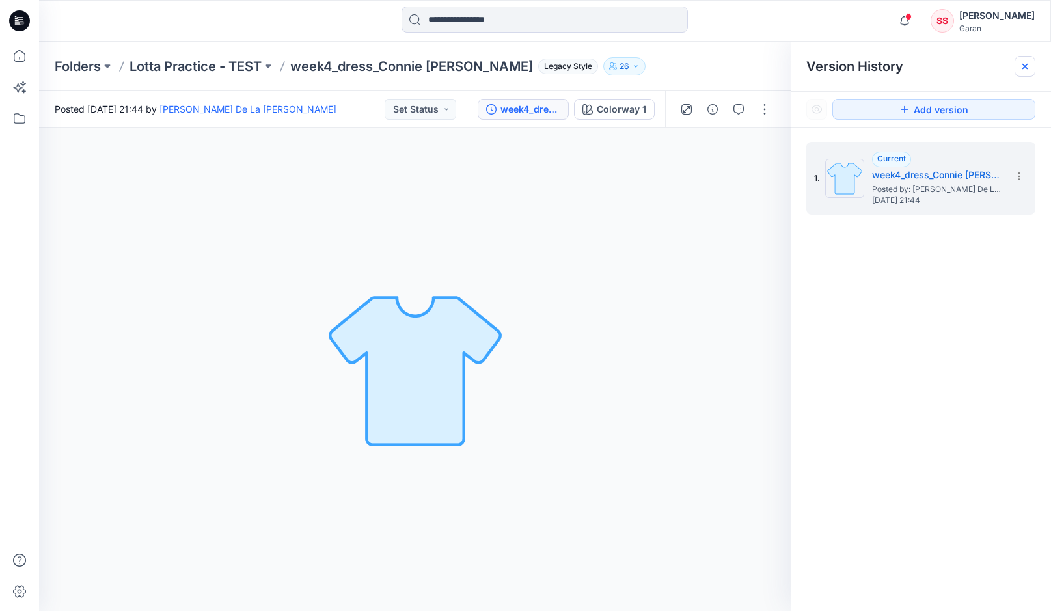
click at [1025, 66] on icon at bounding box center [1025, 66] width 5 height 5
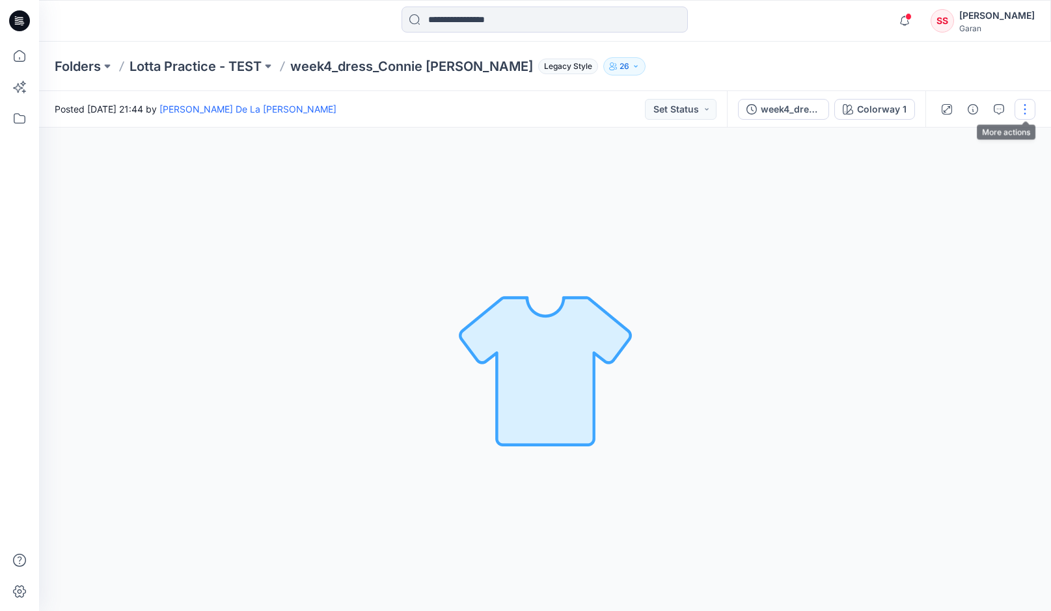
click at [1029, 105] on button "button" at bounding box center [1025, 109] width 21 height 21
click at [941, 182] on p "Edit" at bounding box center [942, 181] width 16 height 14
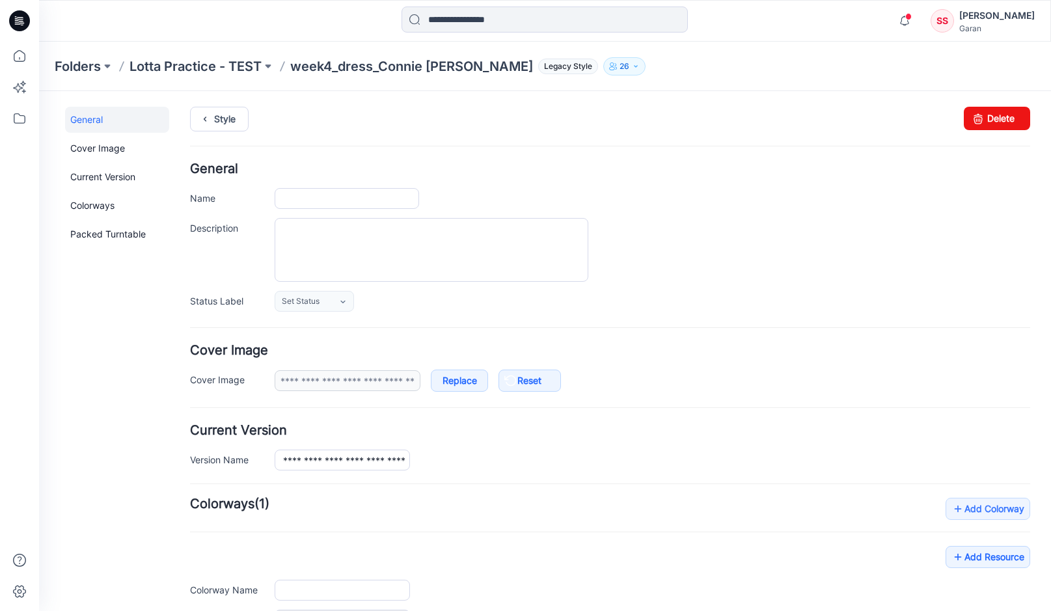
type input "**********"
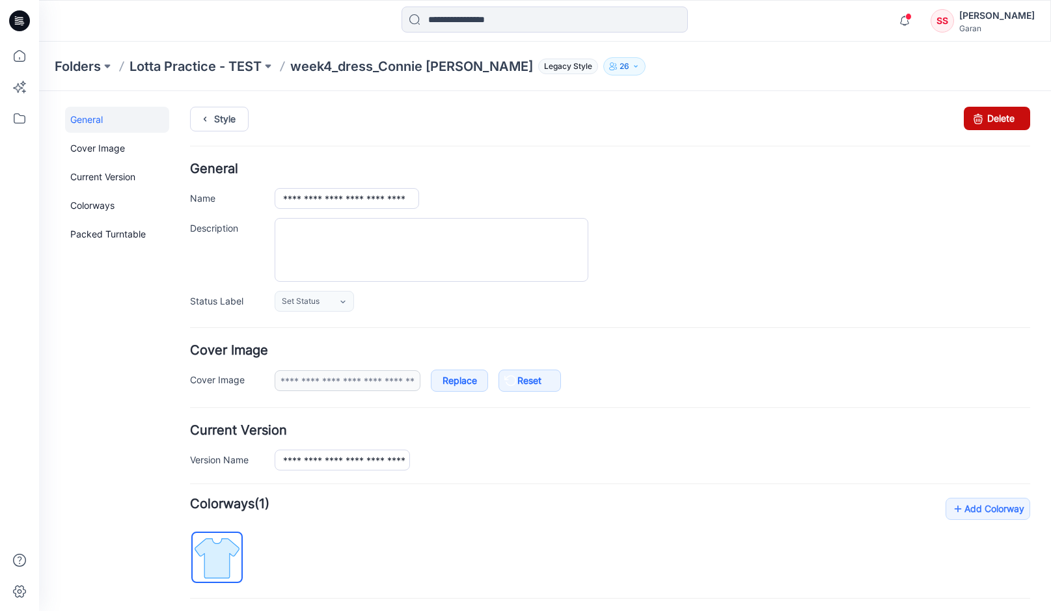
click at [1004, 118] on link "Delete" at bounding box center [997, 118] width 66 height 23
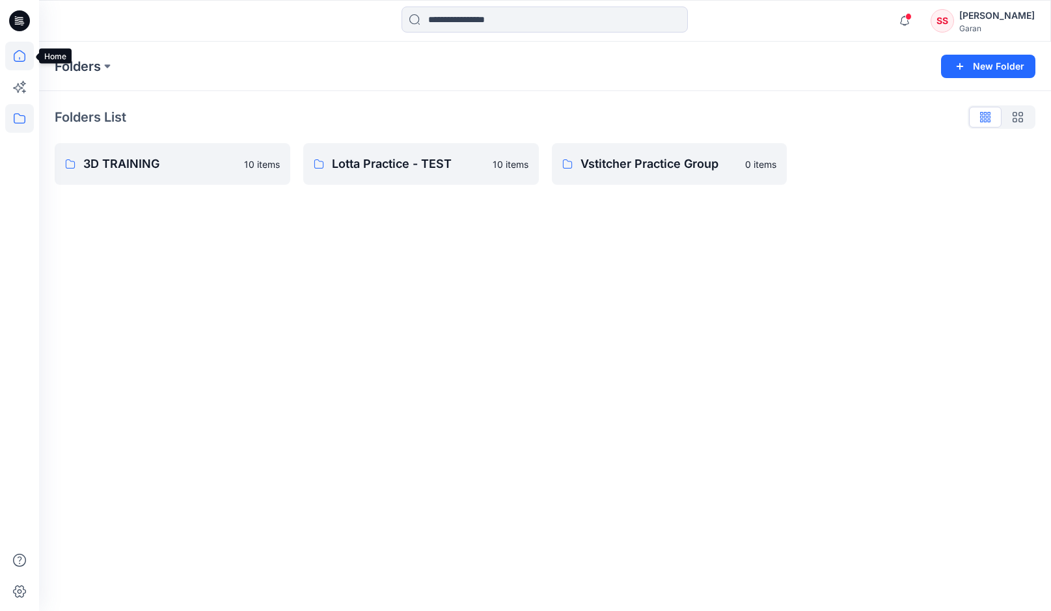
click at [18, 59] on icon at bounding box center [19, 56] width 29 height 29
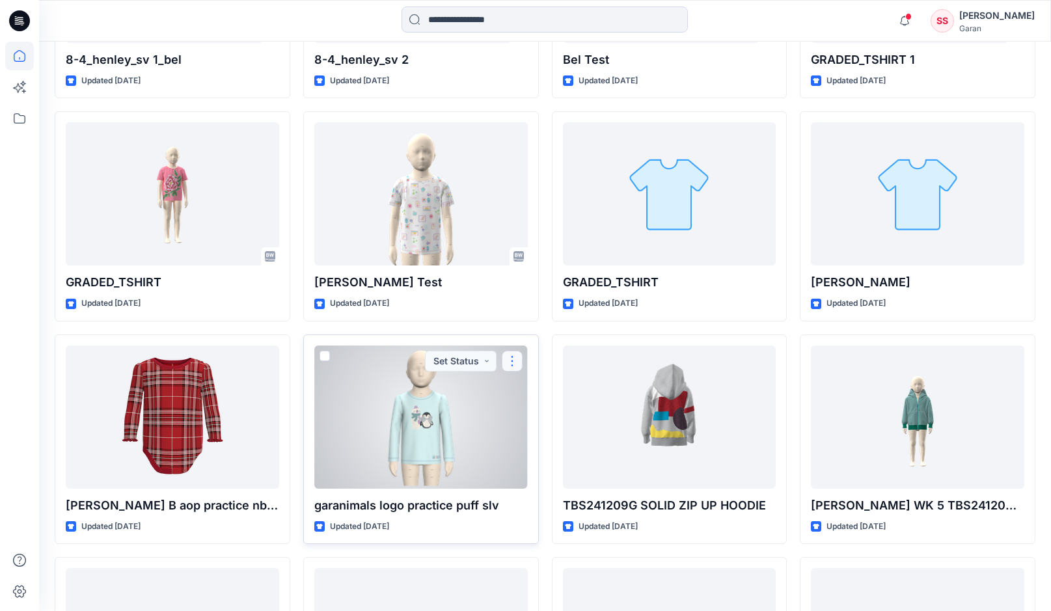
scroll to position [1436, 0]
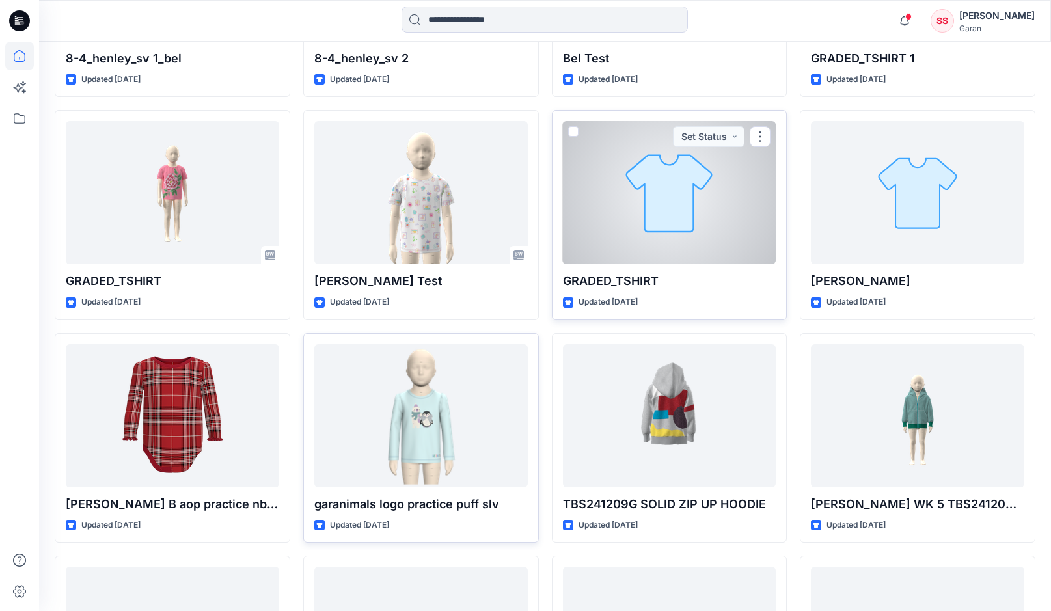
click at [650, 197] on div at bounding box center [670, 192] width 214 height 143
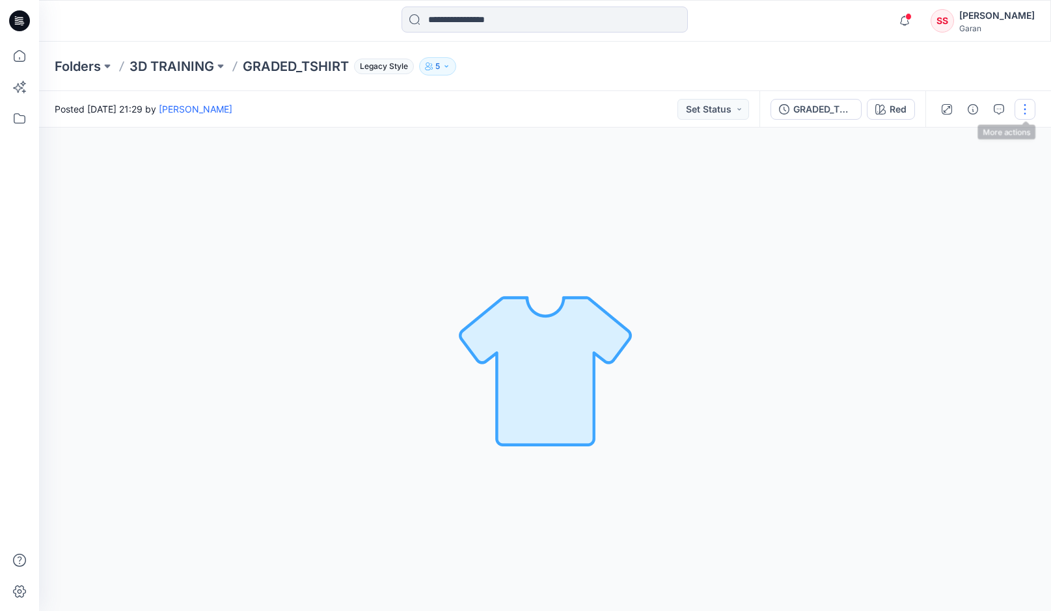
click at [1021, 108] on button "button" at bounding box center [1025, 109] width 21 height 21
click at [946, 137] on p "Edit" at bounding box center [942, 140] width 16 height 14
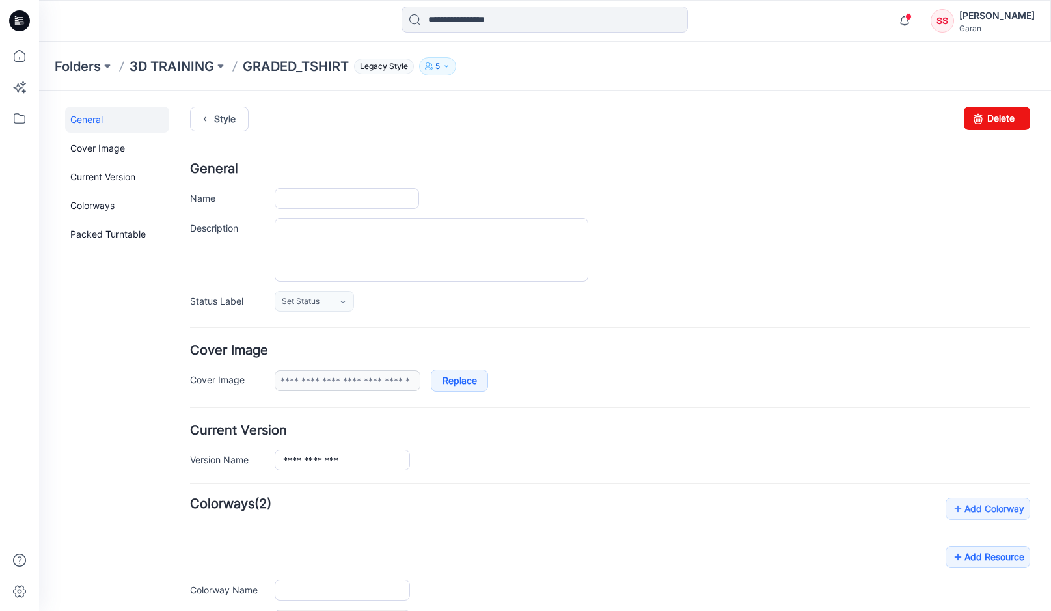
type input "**********"
type input "***"
type input "**********"
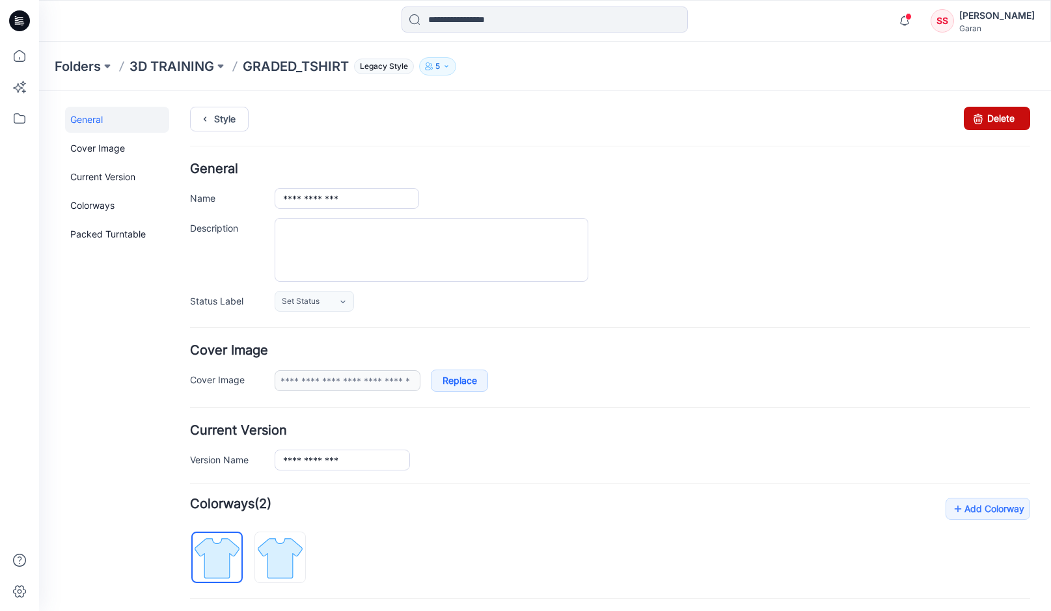
click at [1008, 116] on link "Delete" at bounding box center [997, 118] width 66 height 23
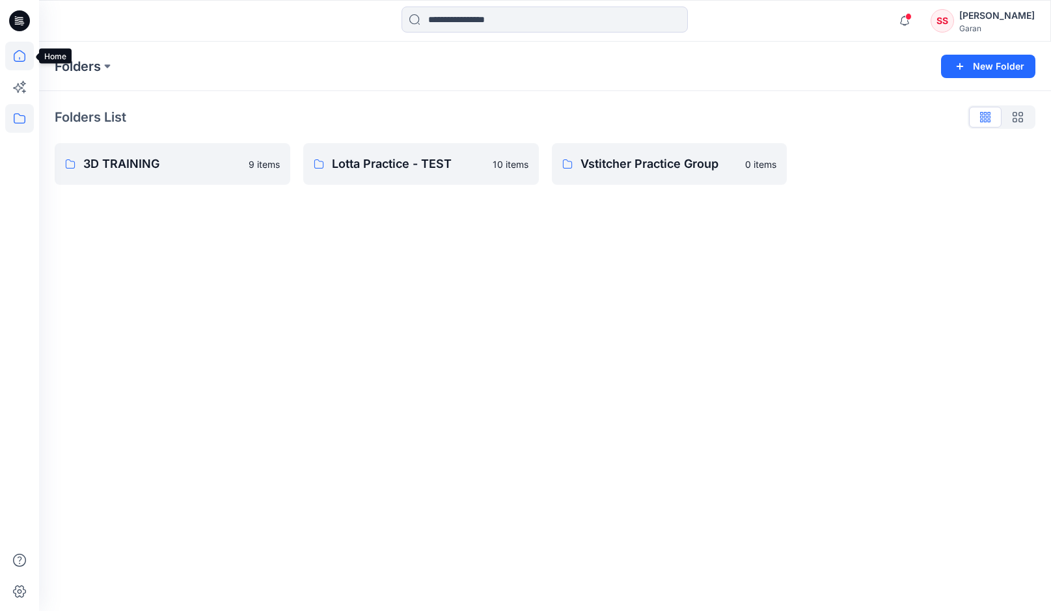
click at [19, 61] on icon at bounding box center [19, 56] width 29 height 29
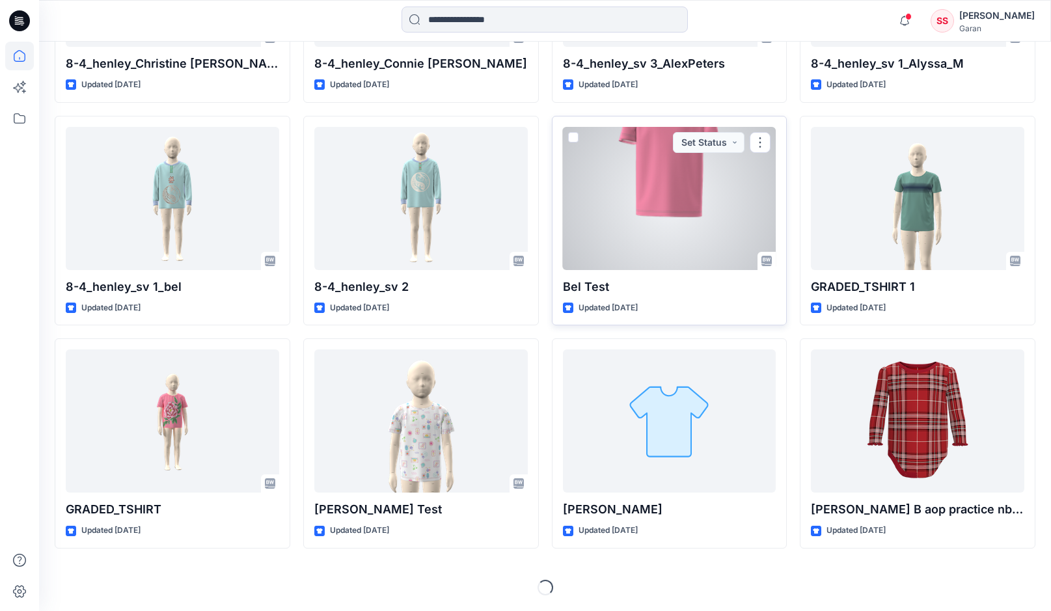
scroll to position [1209, 0]
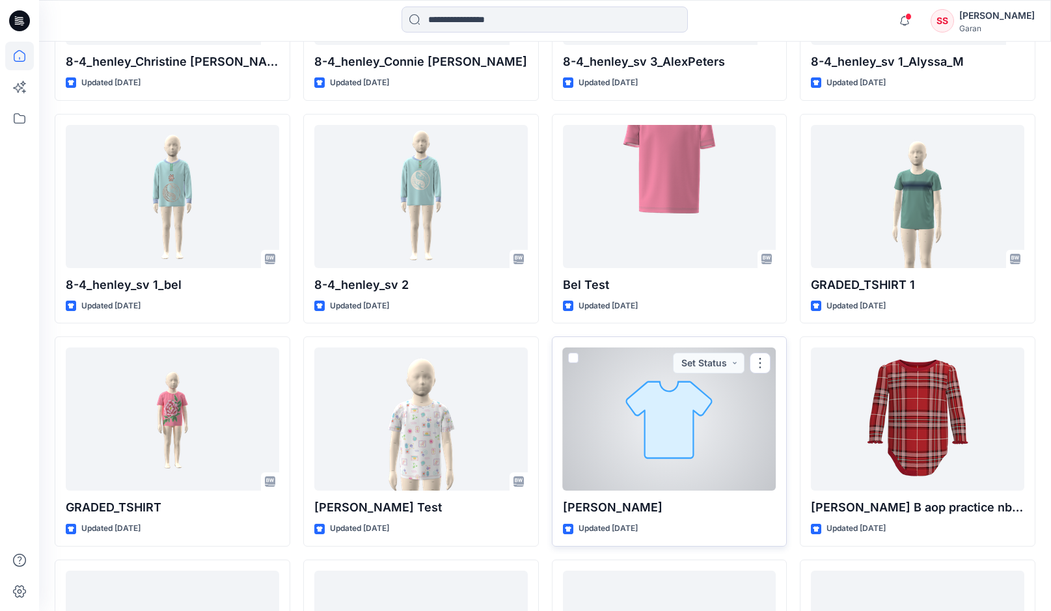
click at [648, 421] on div at bounding box center [670, 419] width 214 height 143
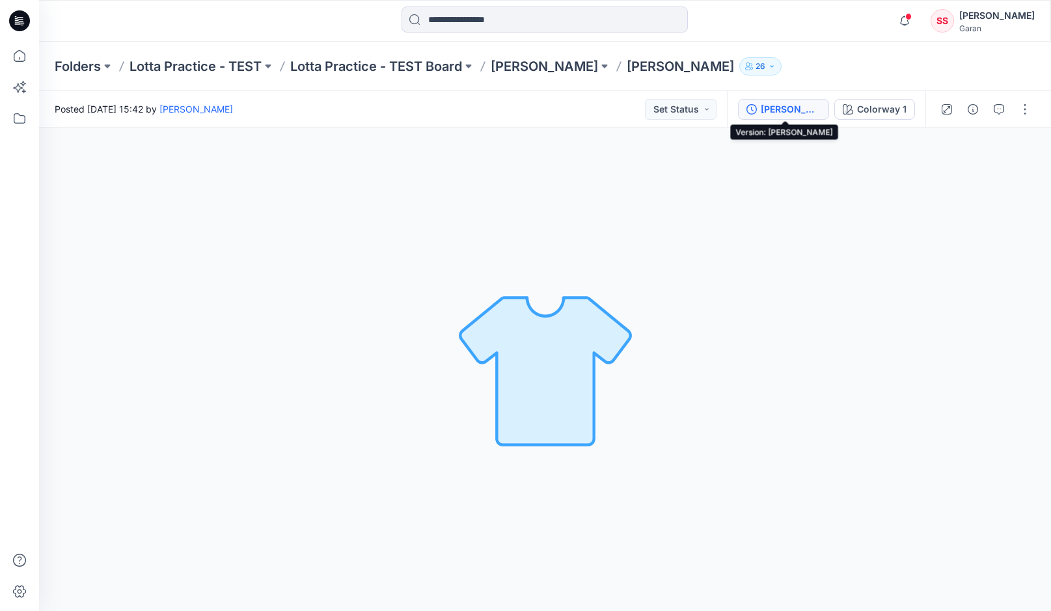
click at [810, 109] on div "MELISSA STYLES" at bounding box center [791, 109] width 60 height 14
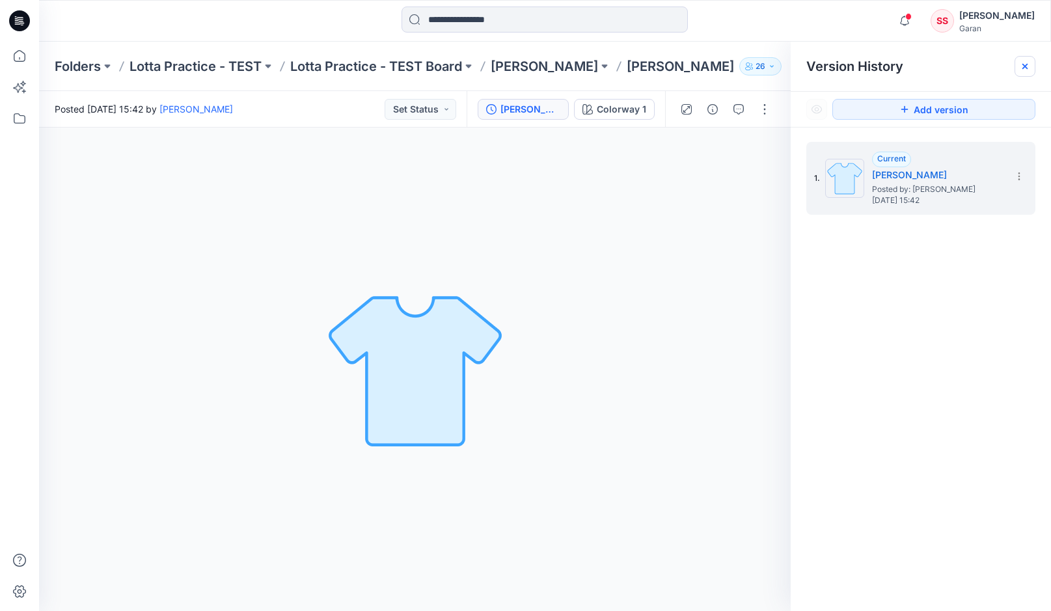
click at [1023, 62] on icon at bounding box center [1025, 66] width 10 height 10
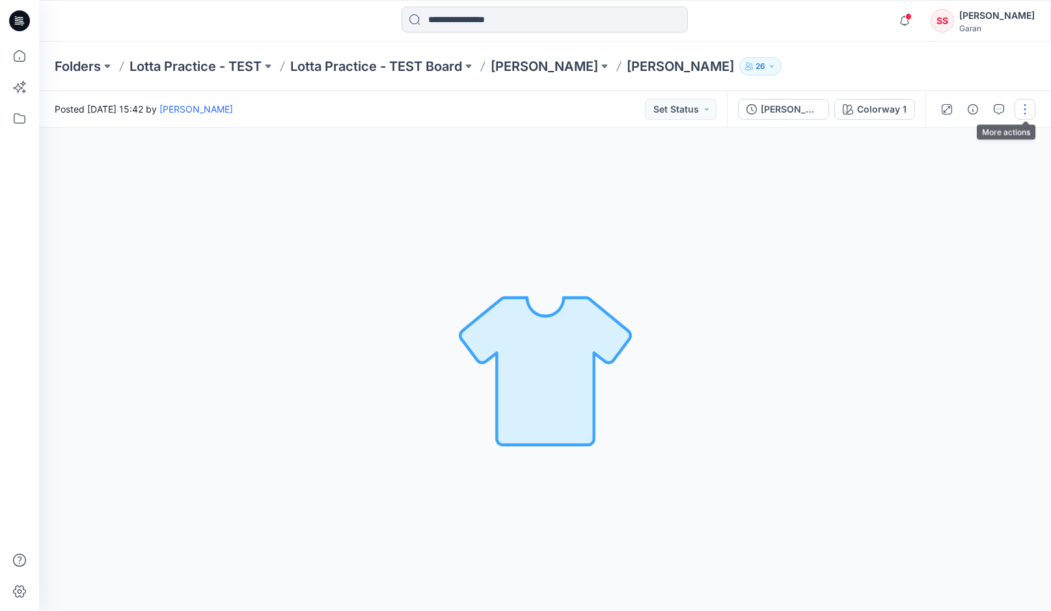
click at [1023, 105] on button "button" at bounding box center [1025, 109] width 21 height 21
click at [949, 206] on p "Edit" at bounding box center [942, 206] width 16 height 14
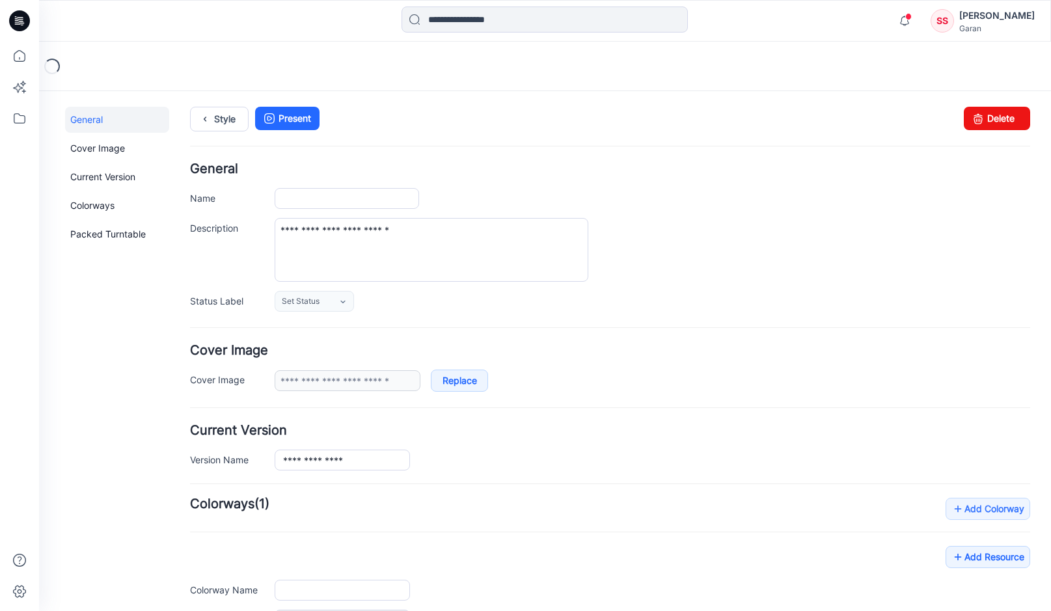
type input "**********"
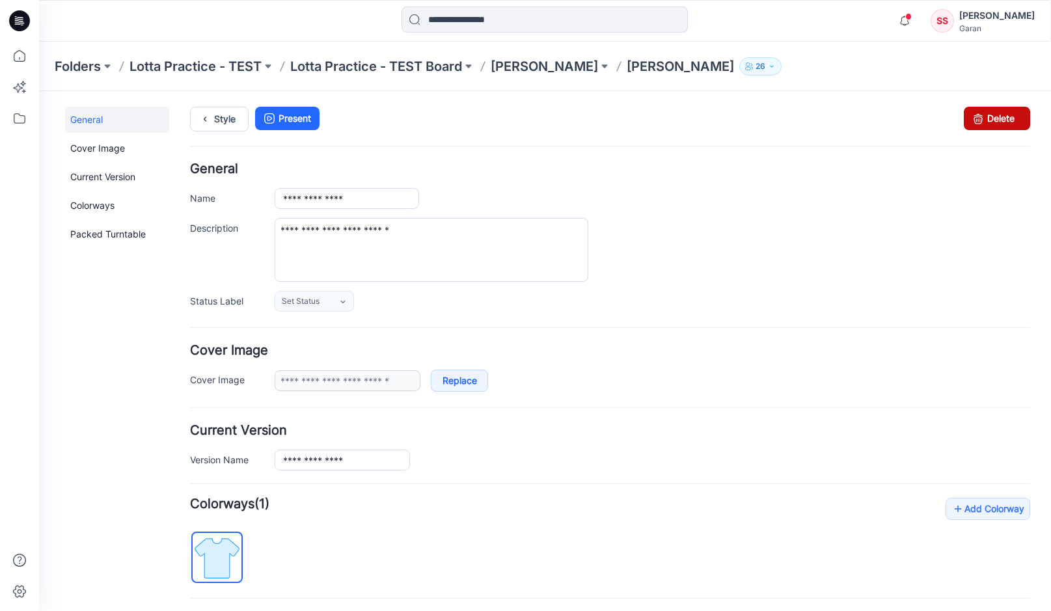
click at [997, 115] on link "Delete" at bounding box center [997, 118] width 66 height 23
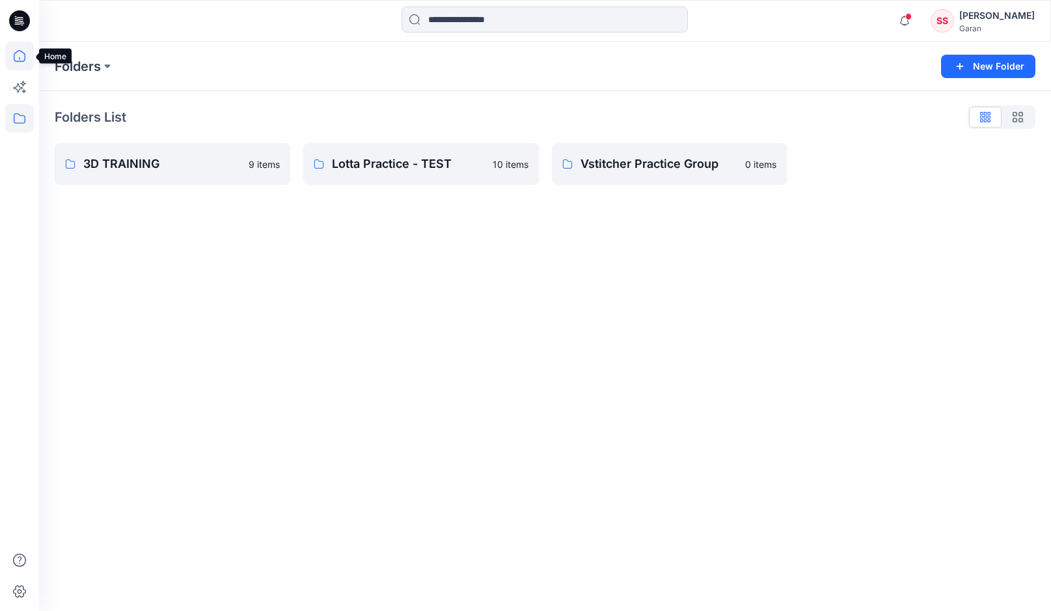
click at [16, 59] on icon at bounding box center [19, 56] width 29 height 29
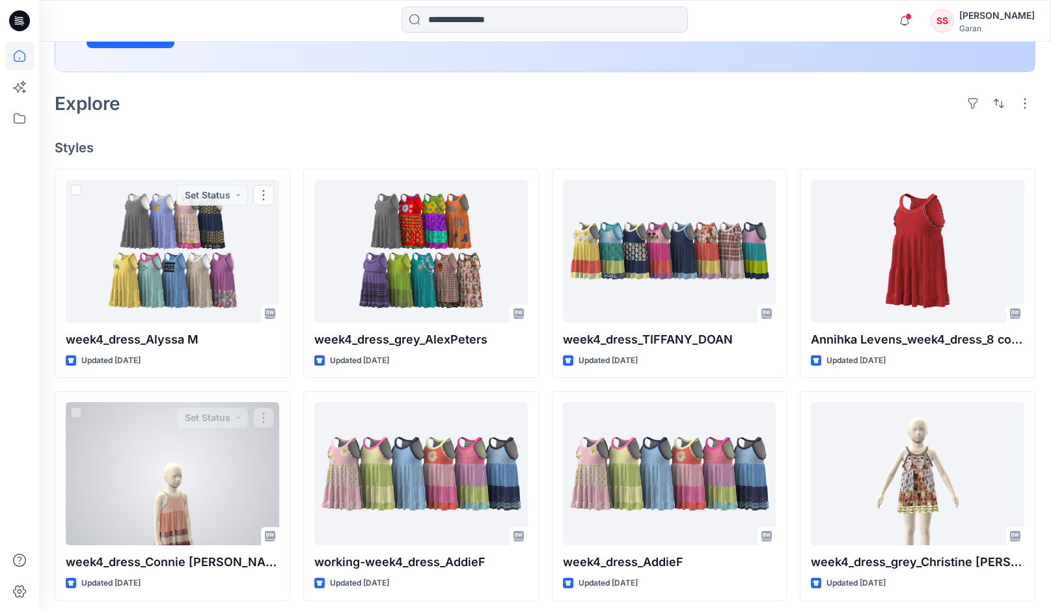
scroll to position [273, 0]
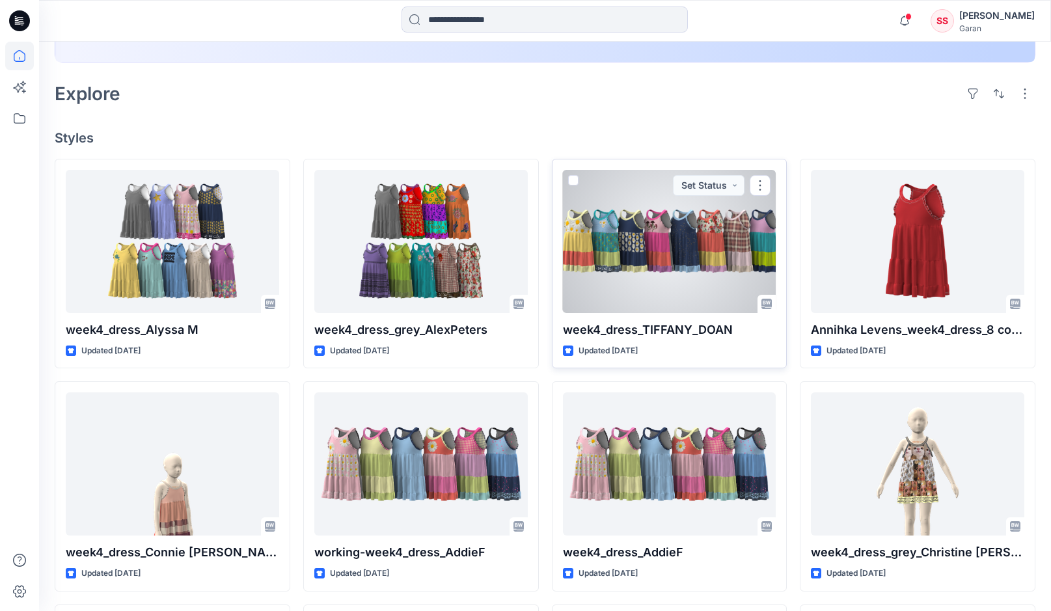
click at [659, 255] on div at bounding box center [670, 241] width 214 height 143
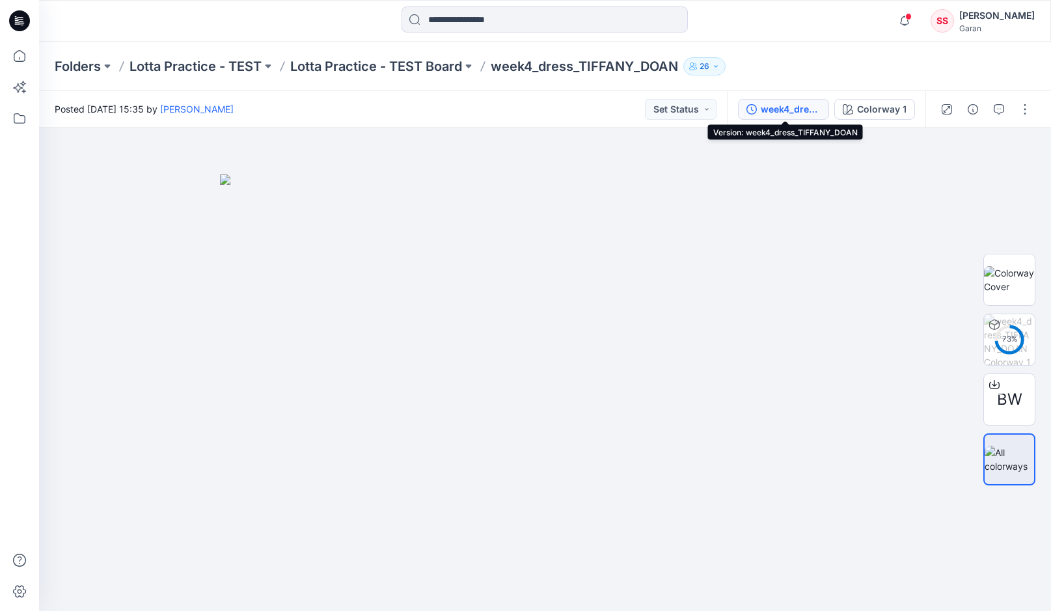
click at [810, 103] on div "week4_dress_TIFFANY_DOAN" at bounding box center [791, 109] width 60 height 14
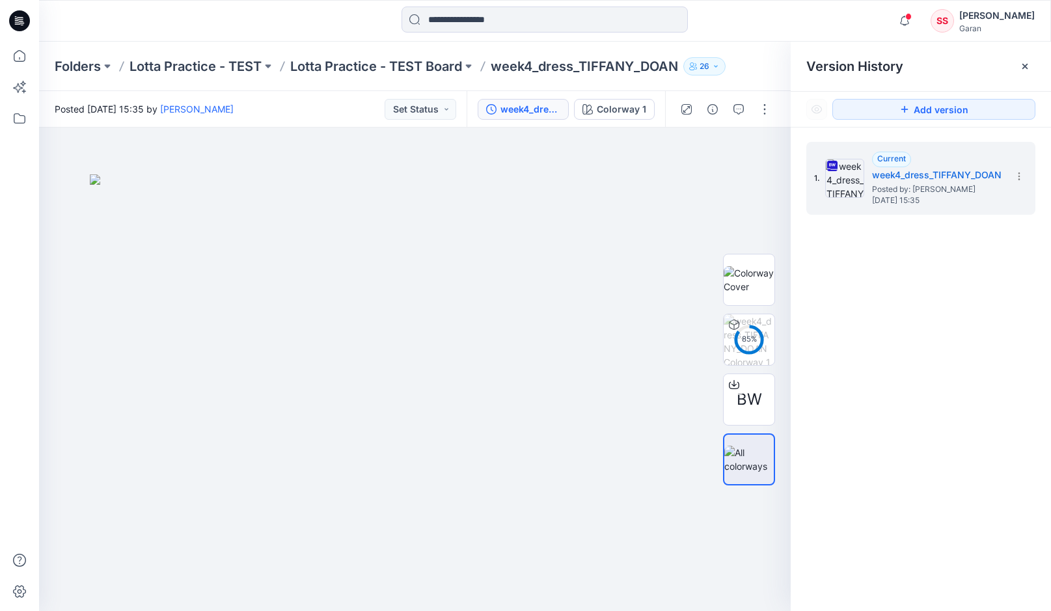
click at [904, 286] on div "1. Current week4_dress_TIFFANY_DOAN Posted by: [PERSON_NAME] [DATE] 15:35" at bounding box center [921, 379] width 260 height 503
click at [644, 164] on div at bounding box center [415, 370] width 752 height 484
click at [388, 255] on img at bounding box center [415, 392] width 651 height 437
click at [563, 499] on img at bounding box center [415, 392] width 651 height 437
click at [760, 275] on img at bounding box center [749, 279] width 51 height 27
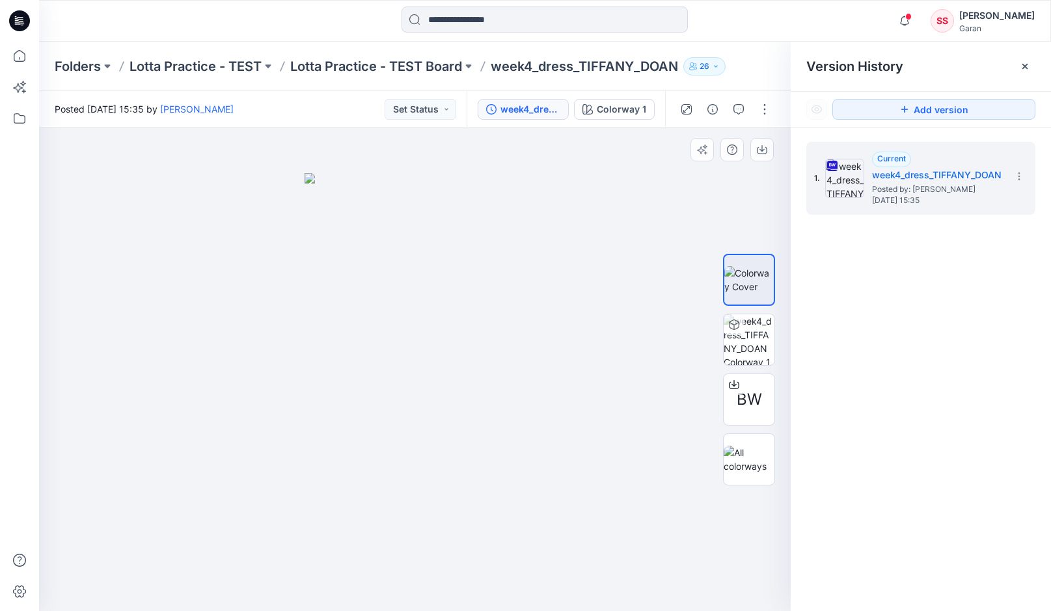
drag, startPoint x: 450, startPoint y: 371, endPoint x: 524, endPoint y: 379, distance: 74.6
click at [281, 363] on div at bounding box center [415, 370] width 752 height 484
click at [753, 340] on img at bounding box center [749, 339] width 51 height 51
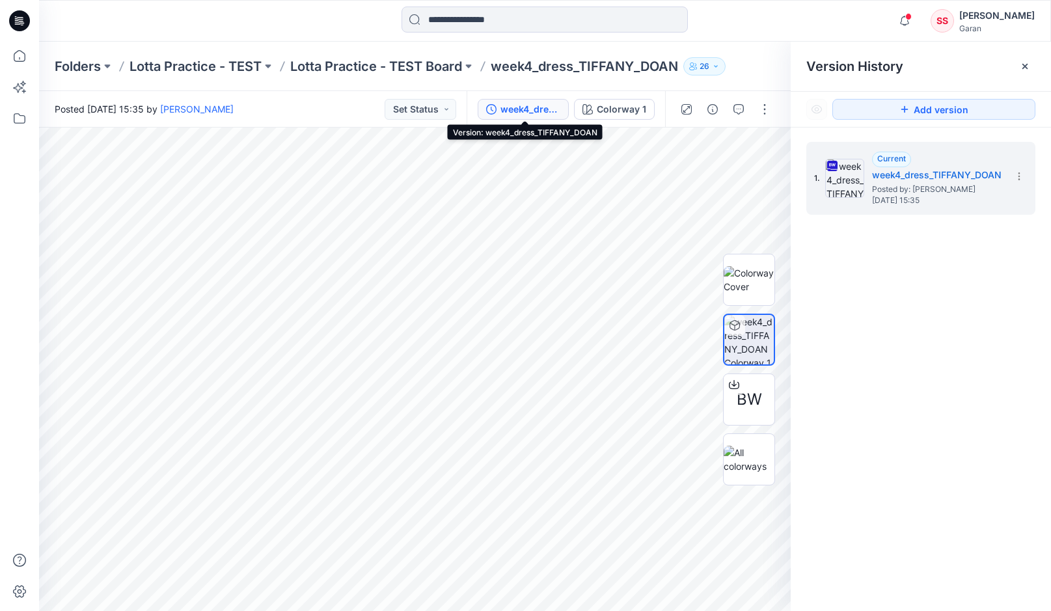
click at [531, 105] on div "week4_dress_TIFFANY_DOAN" at bounding box center [531, 109] width 60 height 14
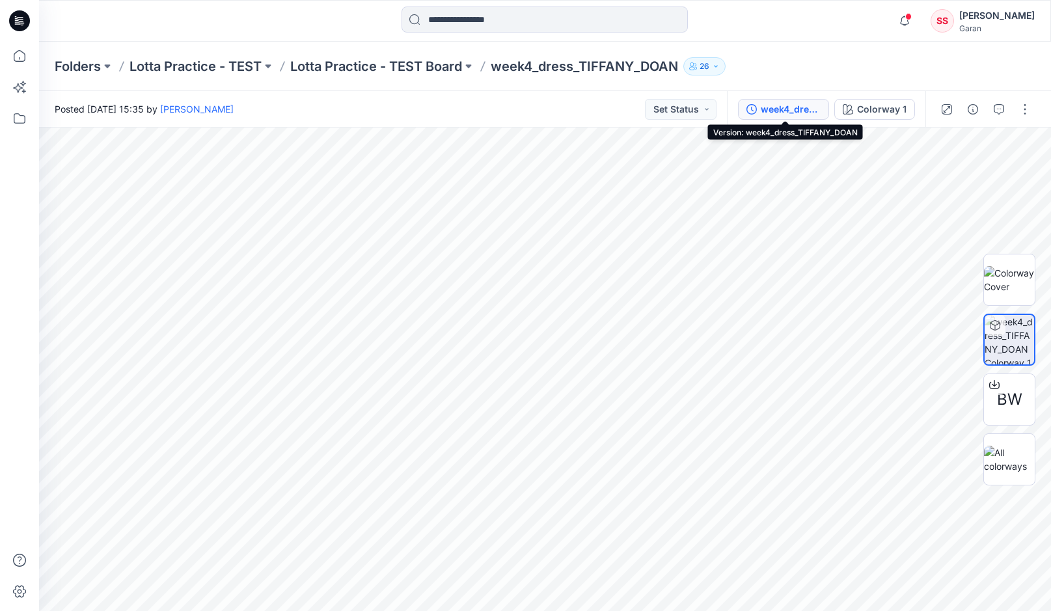
click at [792, 109] on div "week4_dress_TIFFANY_DOAN" at bounding box center [791, 109] width 60 height 14
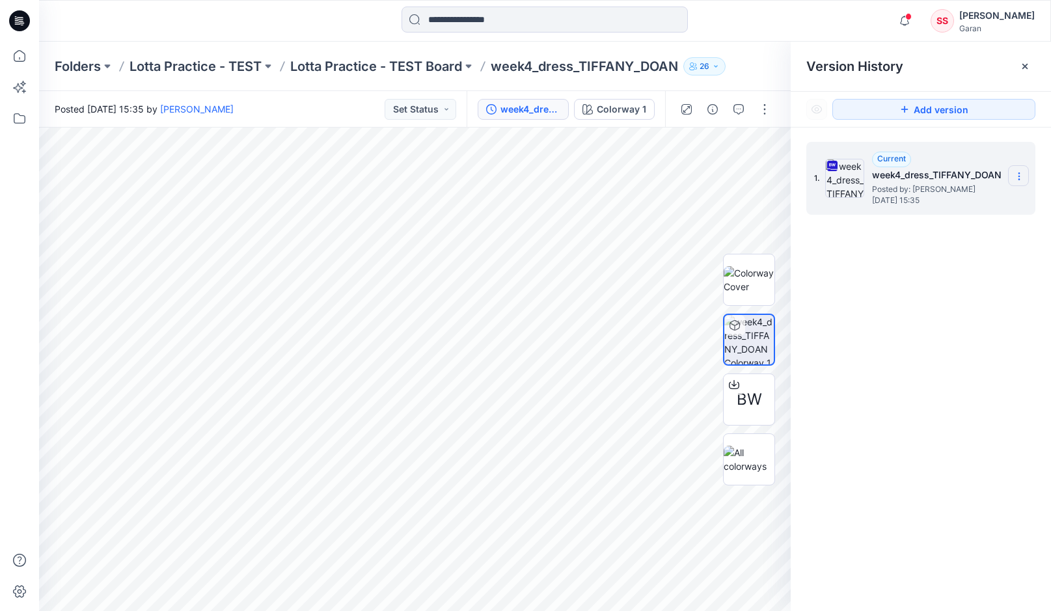
click at [1019, 180] on icon at bounding box center [1019, 179] width 1 height 1
click at [943, 201] on span "Download Source BW File" at bounding box center [953, 202] width 109 height 16
click at [753, 465] on img at bounding box center [749, 459] width 51 height 27
drag, startPoint x: 189, startPoint y: 344, endPoint x: 255, endPoint y: 362, distance: 68.9
click at [103, 361] on img at bounding box center [415, 392] width 651 height 437
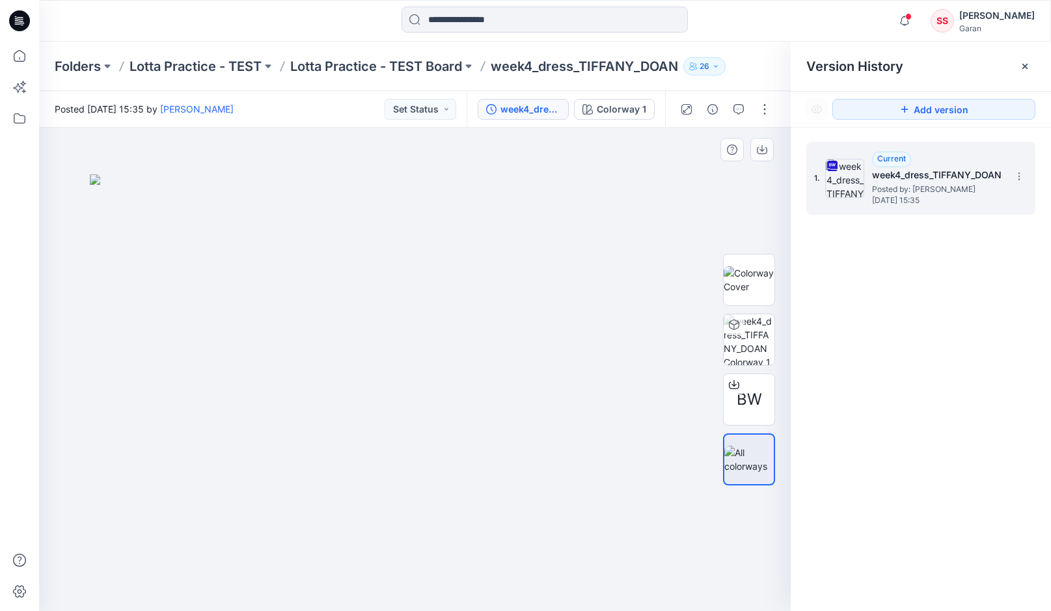
click at [118, 399] on img at bounding box center [415, 392] width 651 height 437
click at [327, 188] on img at bounding box center [415, 392] width 651 height 437
click at [29, 53] on icon at bounding box center [19, 56] width 29 height 29
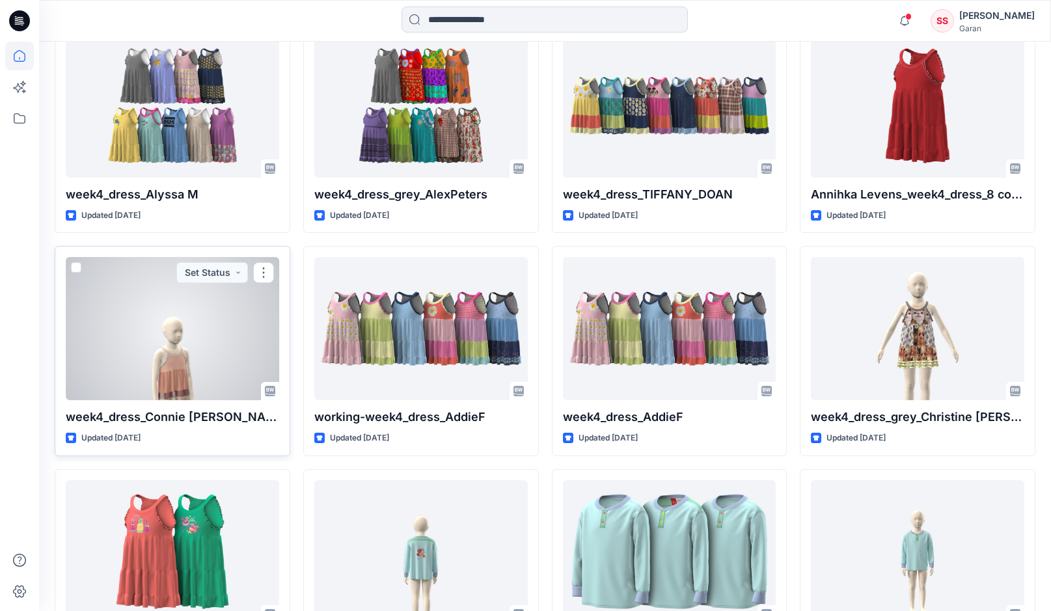
scroll to position [418, 0]
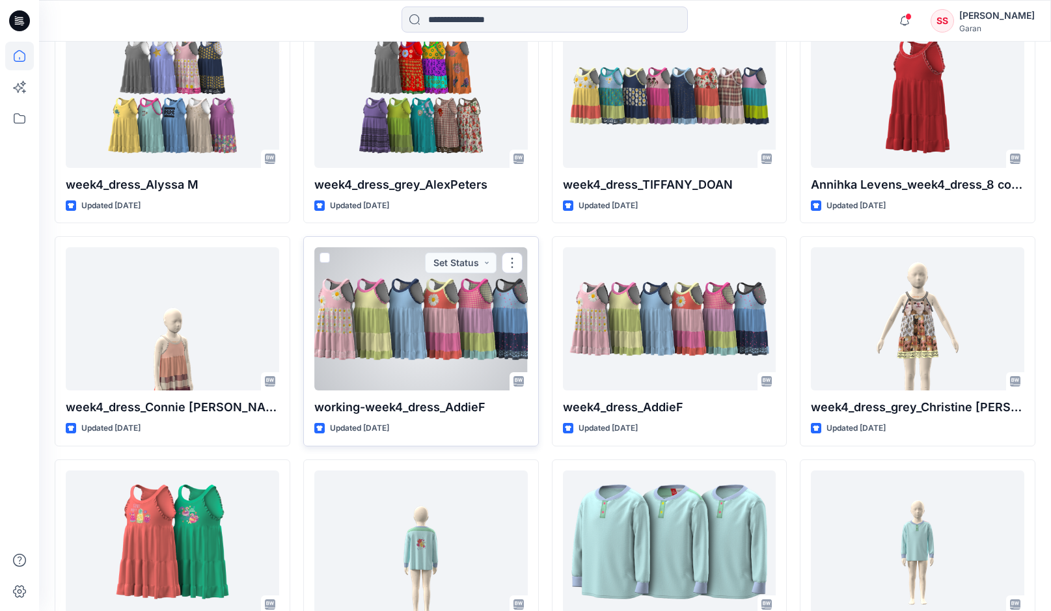
click at [374, 333] on div at bounding box center [421, 318] width 214 height 143
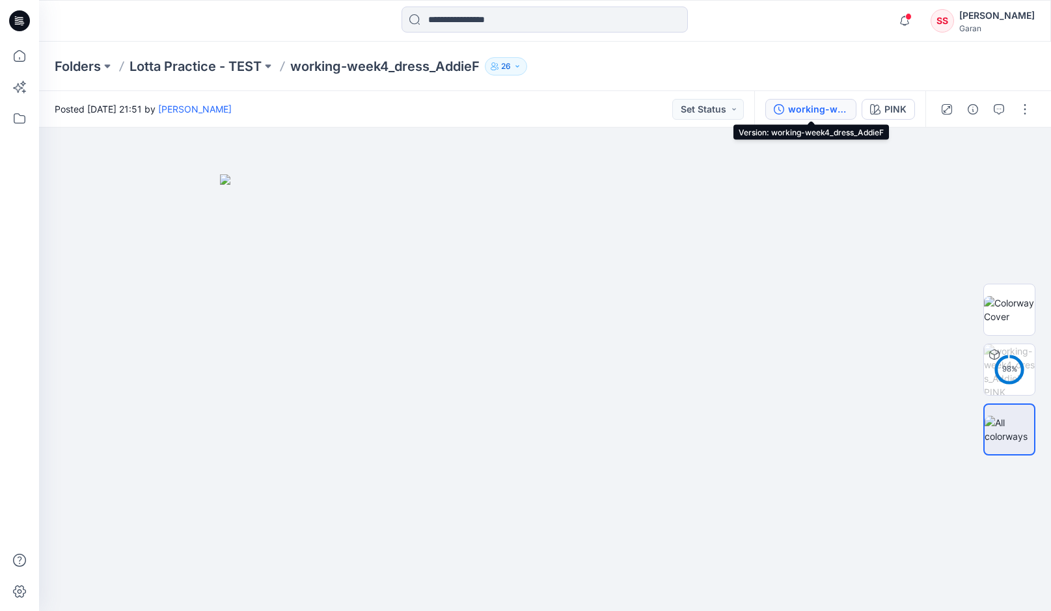
click at [836, 107] on div "working-week4_dress_AddieF" at bounding box center [818, 109] width 60 height 14
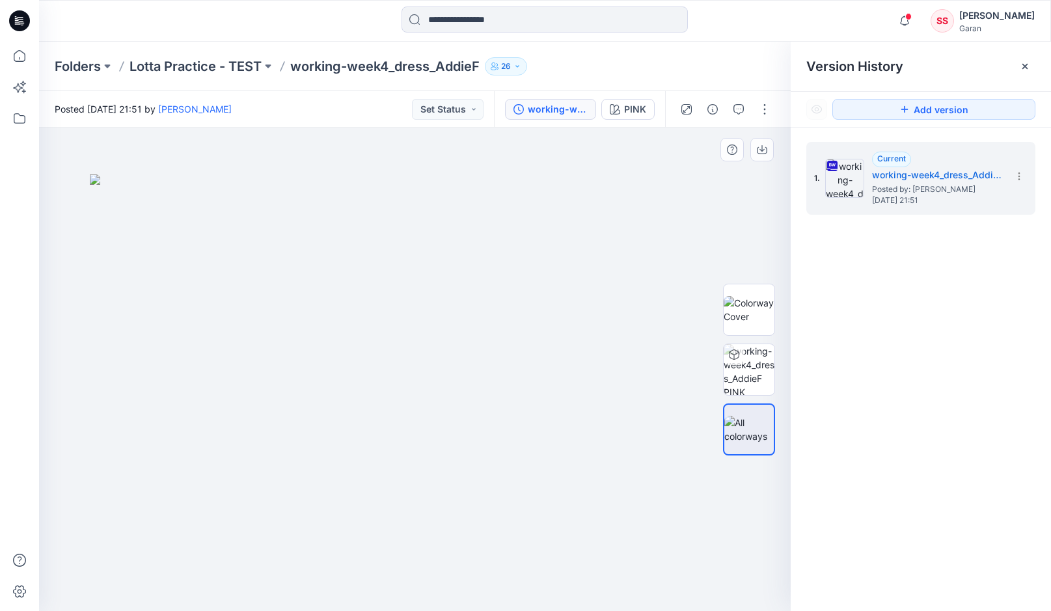
click at [532, 337] on img at bounding box center [415, 392] width 651 height 437
click at [577, 302] on img at bounding box center [415, 392] width 651 height 437
click at [659, 309] on img at bounding box center [415, 392] width 651 height 437
drag, startPoint x: 514, startPoint y: 337, endPoint x: 543, endPoint y: 350, distance: 32.1
click at [21, 86] on icon at bounding box center [19, 87] width 29 height 29
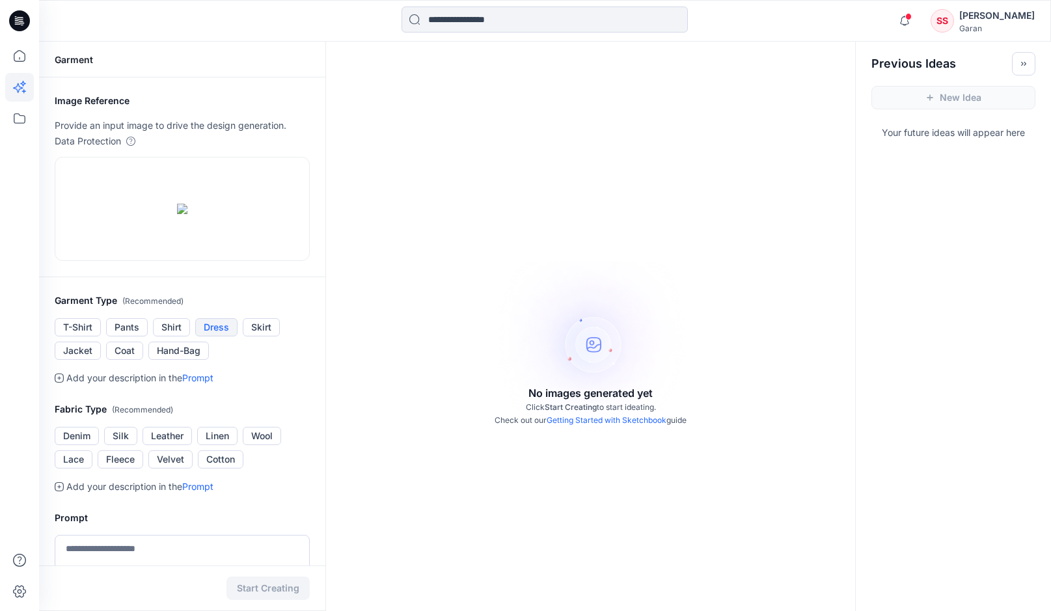
click at [215, 337] on button "Dress" at bounding box center [216, 327] width 42 height 18
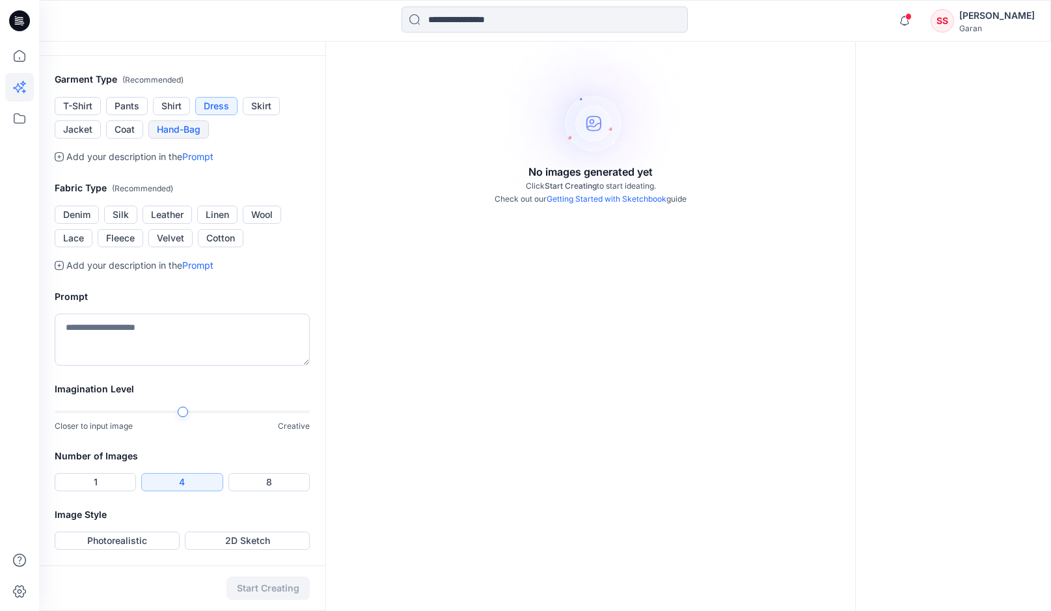
scroll to position [331, 0]
click at [215, 247] on button "Cotton" at bounding box center [221, 238] width 46 height 18
click at [119, 366] on textarea at bounding box center [182, 340] width 255 height 52
type textarea "**********"
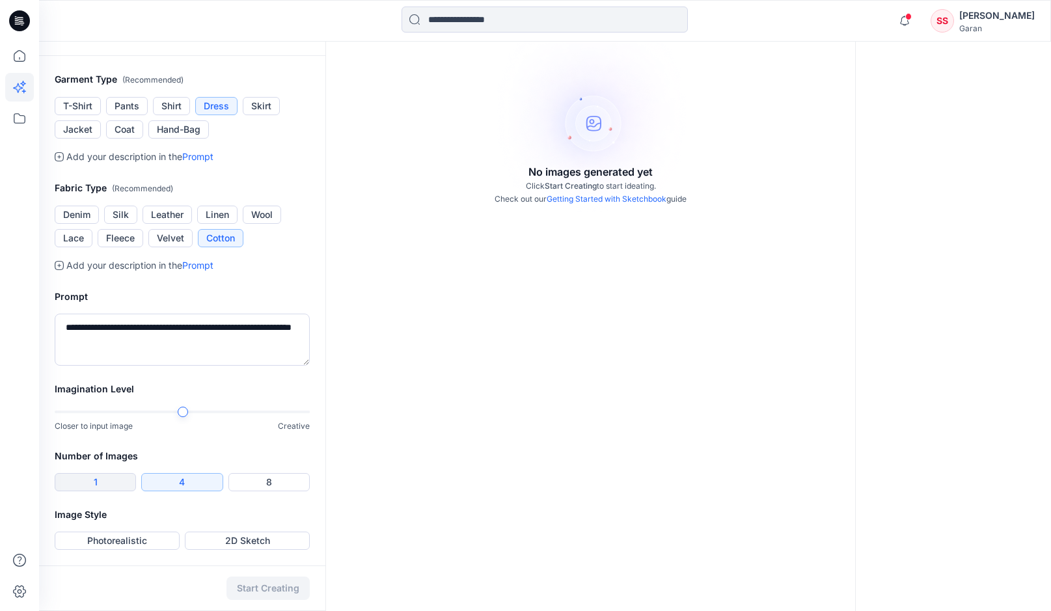
click at [107, 480] on button "1" at bounding box center [95, 482] width 81 height 18
click at [148, 540] on button "Photorealistic" at bounding box center [117, 541] width 125 height 18
click at [274, 593] on button "Start Creating" at bounding box center [268, 588] width 83 height 23
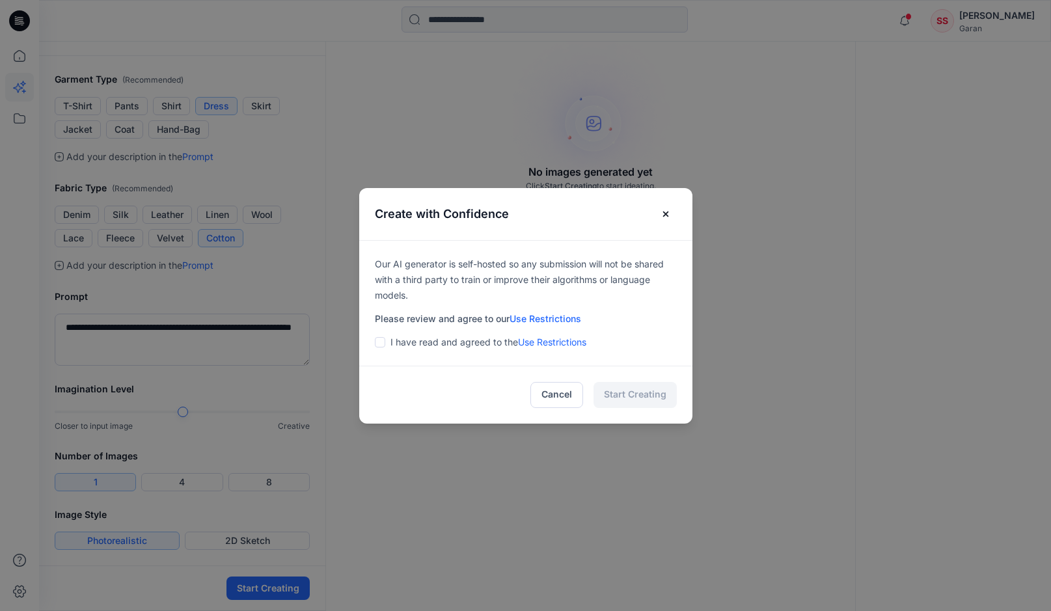
click at [381, 340] on span at bounding box center [380, 342] width 10 height 10
click at [641, 397] on button "Start Creating" at bounding box center [635, 395] width 83 height 26
